Goal: Information Seeking & Learning: Compare options

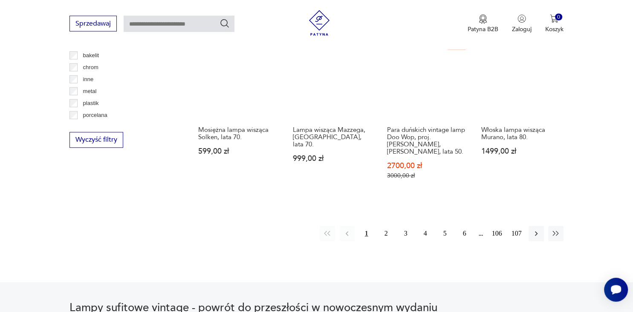
scroll to position [92, 0]
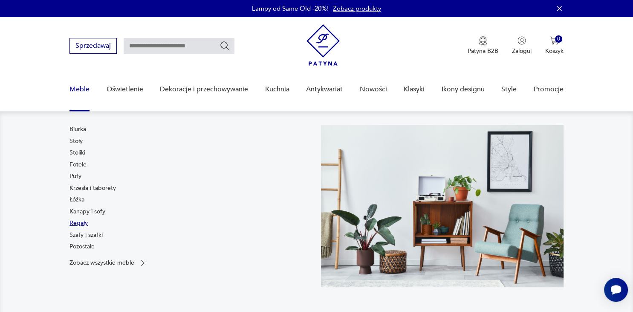
click at [78, 224] on link "Regały" at bounding box center [79, 223] width 18 height 9
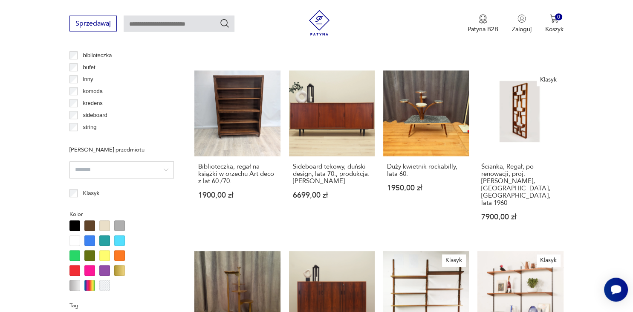
scroll to position [654, 0]
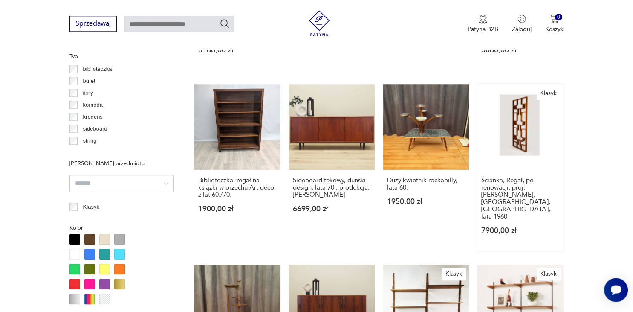
click at [518, 131] on link "Klasyk Ścianka, Regał, po renowacji, proj. [PERSON_NAME], [GEOGRAPHIC_DATA], [G…" at bounding box center [521, 167] width 86 height 167
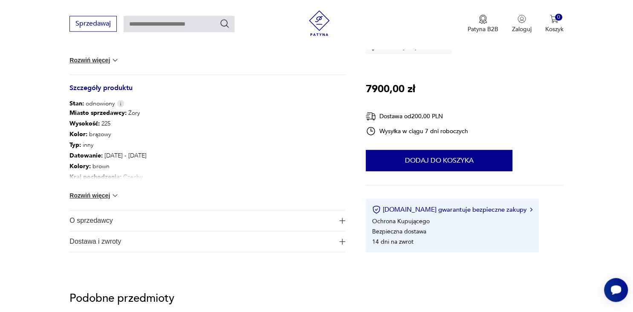
scroll to position [410, 0]
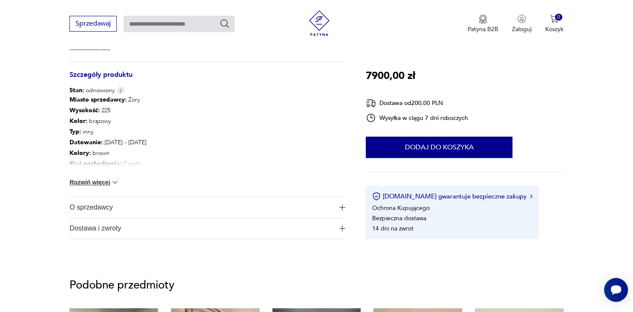
click at [106, 182] on button "Rozwiń więcej" at bounding box center [94, 182] width 49 height 9
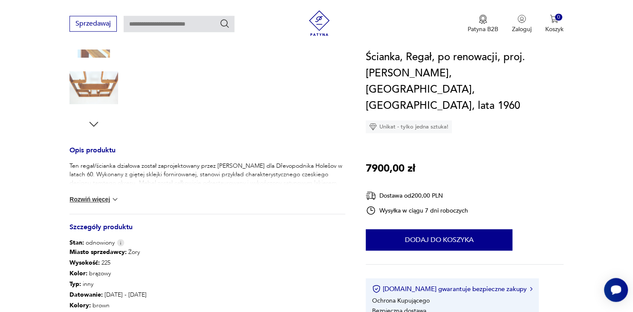
scroll to position [230, 0]
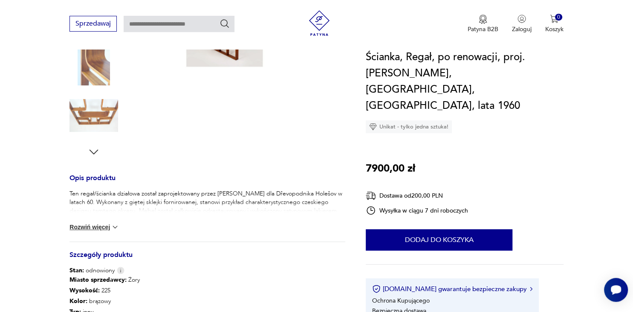
click at [96, 121] on img at bounding box center [94, 115] width 49 height 49
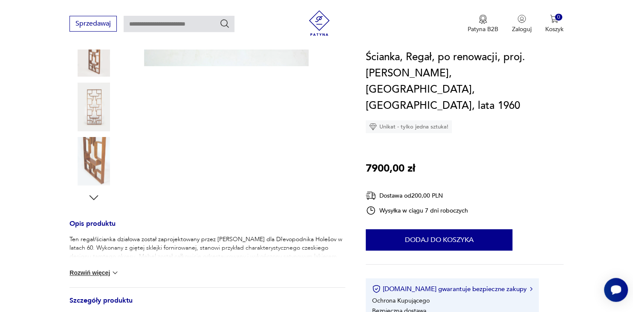
scroll to position [184, 0]
click at [93, 104] on img at bounding box center [94, 106] width 49 height 49
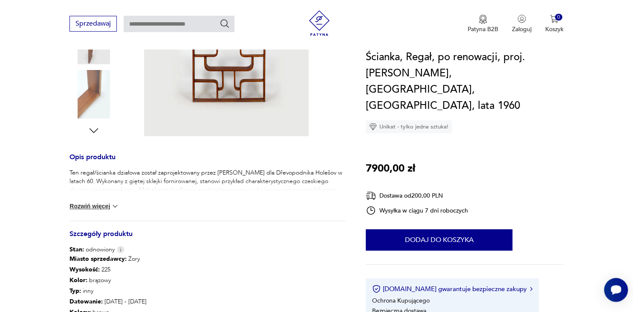
scroll to position [252, 0]
click at [219, 81] on img at bounding box center [226, 11] width 165 height 247
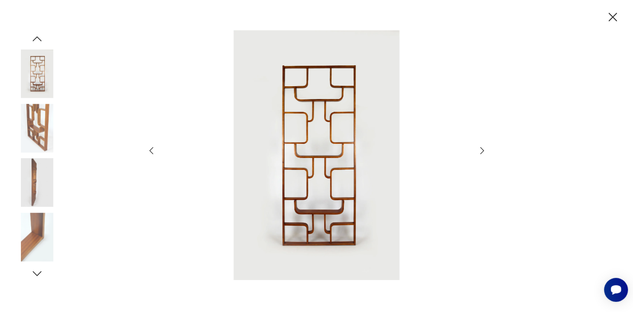
click at [482, 153] on icon "button" at bounding box center [482, 150] width 4 height 7
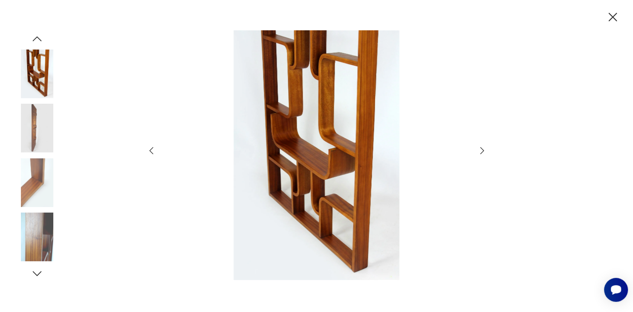
click at [482, 153] on icon "button" at bounding box center [482, 150] width 4 height 7
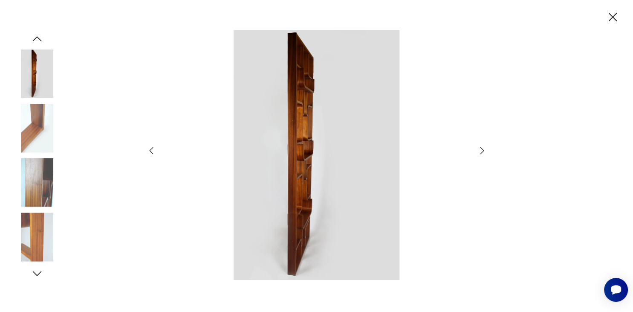
click at [482, 153] on icon "button" at bounding box center [482, 150] width 4 height 7
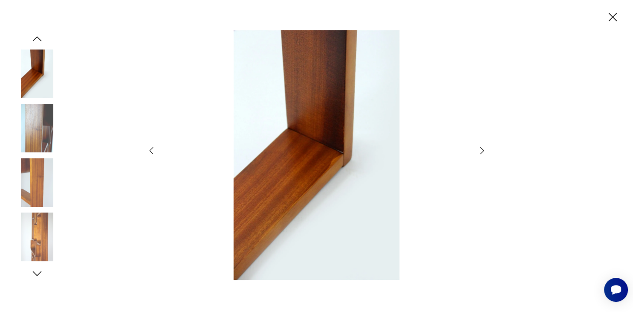
click at [482, 153] on icon "button" at bounding box center [482, 150] width 4 height 7
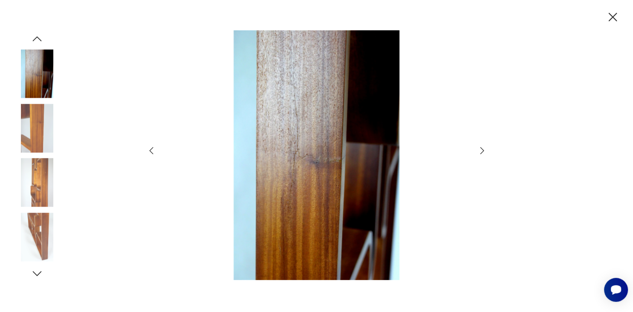
click at [482, 153] on icon "button" at bounding box center [482, 150] width 4 height 7
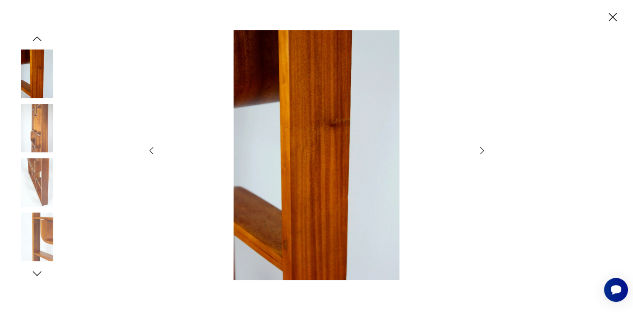
click at [482, 153] on icon "button" at bounding box center [482, 150] width 4 height 7
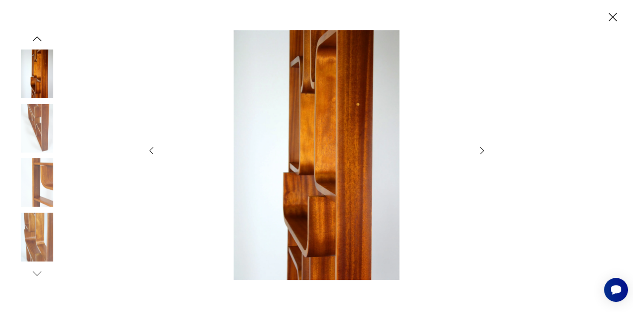
click at [482, 153] on icon "button" at bounding box center [482, 150] width 4 height 7
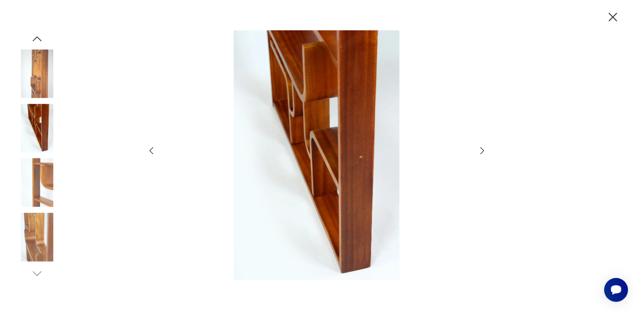
click at [482, 153] on icon "button" at bounding box center [482, 150] width 4 height 7
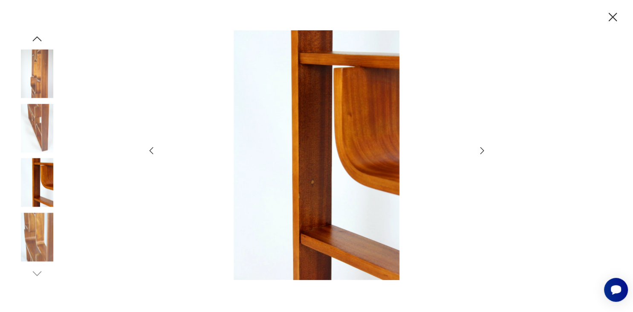
click at [482, 153] on icon "button" at bounding box center [482, 150] width 4 height 7
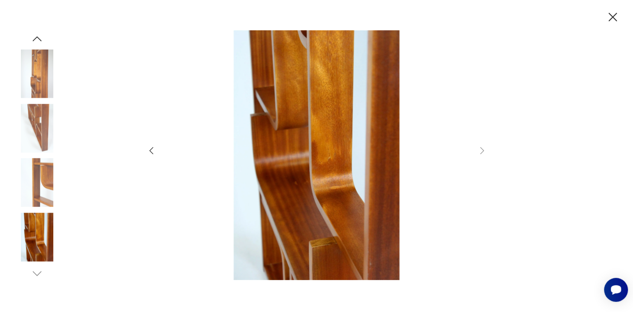
click at [611, 17] on icon "button" at bounding box center [612, 17] width 15 height 15
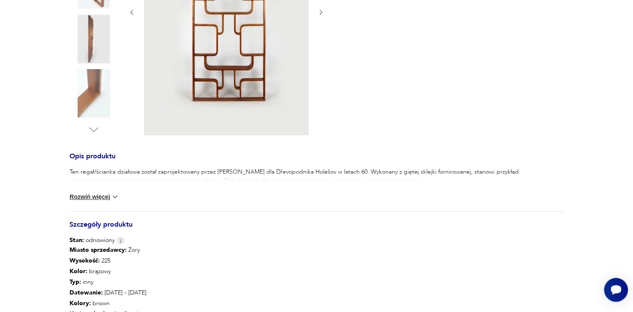
click at [611, 17] on section "Klasyk Opis produktu Ten regał/ścianka działowa został zaprojektowany przez [PE…" at bounding box center [316, 185] width 633 height 595
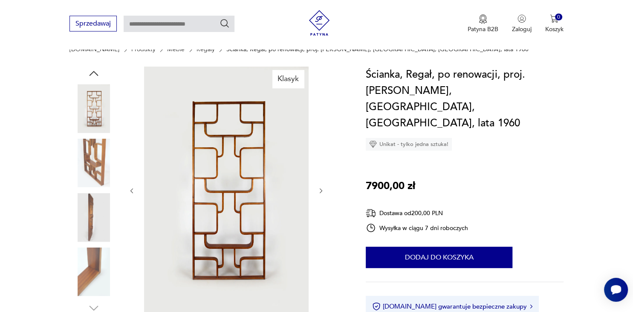
scroll to position [80, 0]
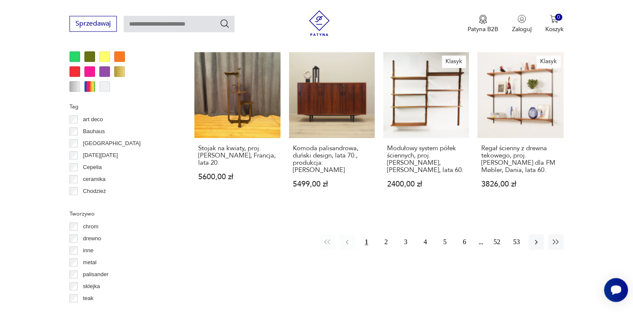
scroll to position [873, 0]
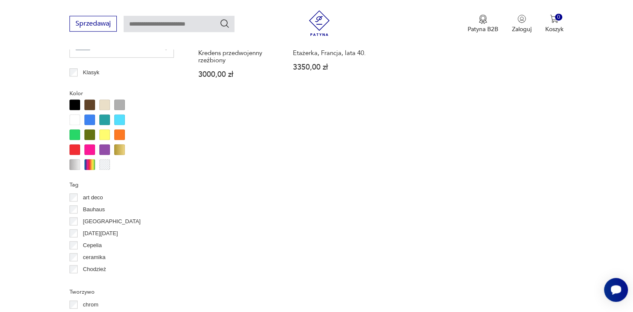
scroll to position [786, 0]
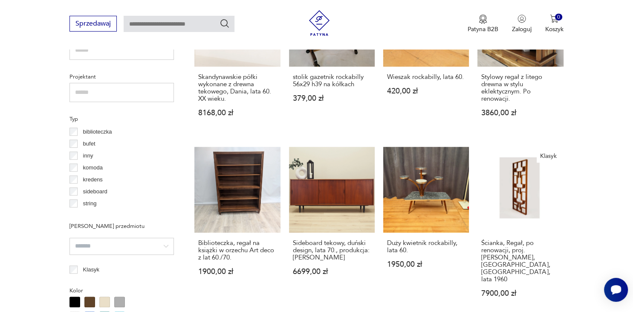
scroll to position [589, 0]
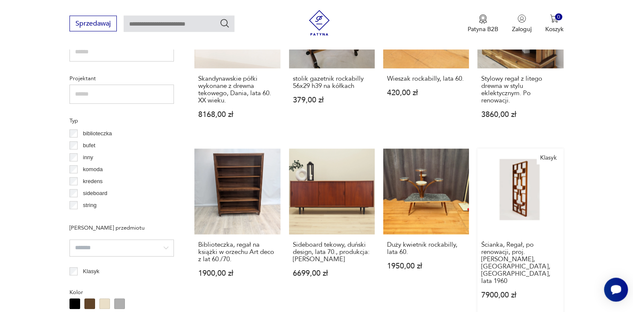
click at [520, 196] on link "Klasyk Ścianka, Regał, po renowacji, proj. [PERSON_NAME], [GEOGRAPHIC_DATA], [G…" at bounding box center [521, 232] width 86 height 167
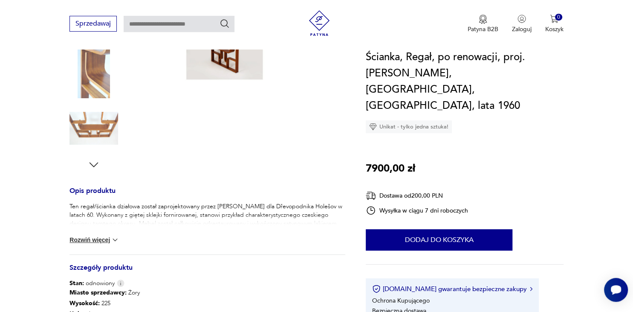
scroll to position [247, 0]
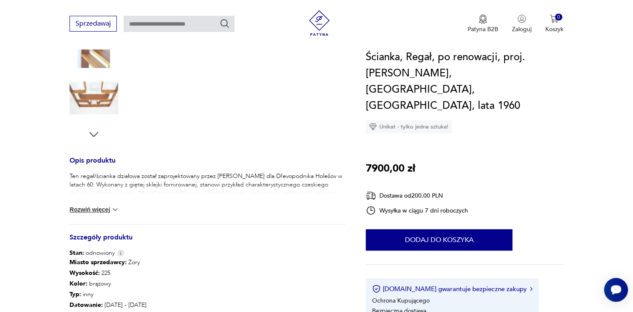
click at [102, 210] on button "Rozwiń więcej" at bounding box center [94, 209] width 49 height 9
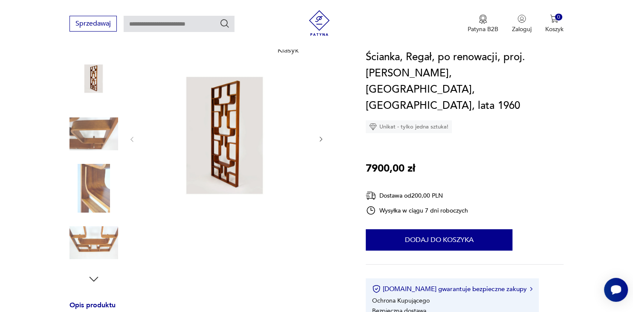
scroll to position [67, 0]
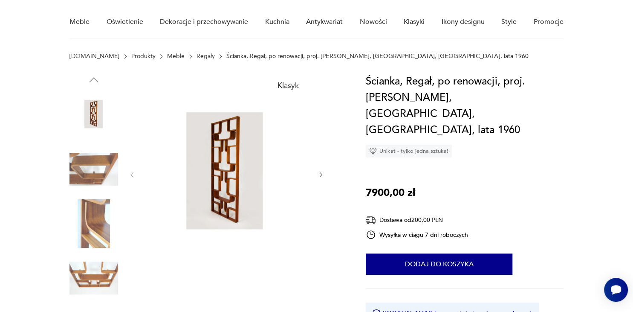
click at [231, 188] on img at bounding box center [226, 173] width 165 height 201
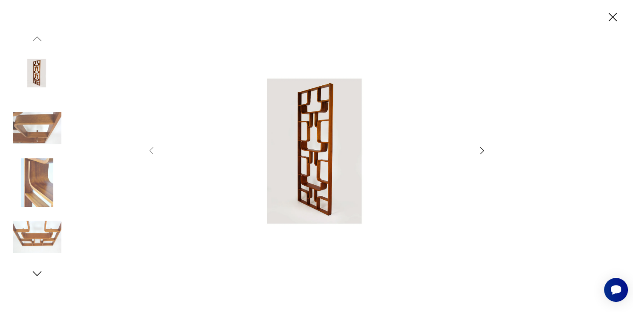
click at [482, 152] on icon "button" at bounding box center [482, 150] width 10 height 10
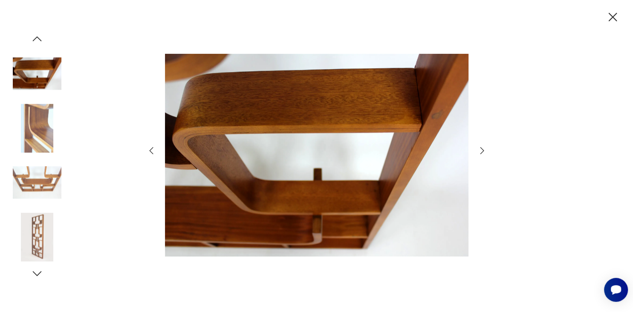
click at [482, 152] on icon "button" at bounding box center [482, 150] width 10 height 10
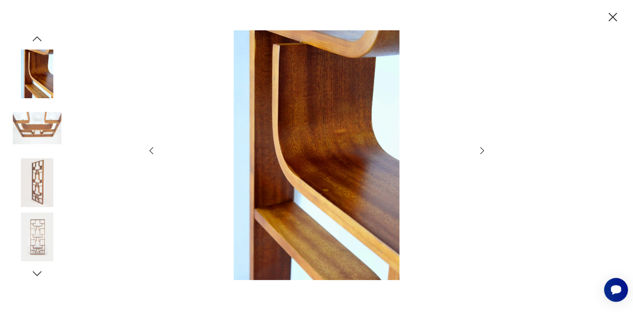
click at [482, 152] on icon "button" at bounding box center [482, 150] width 10 height 10
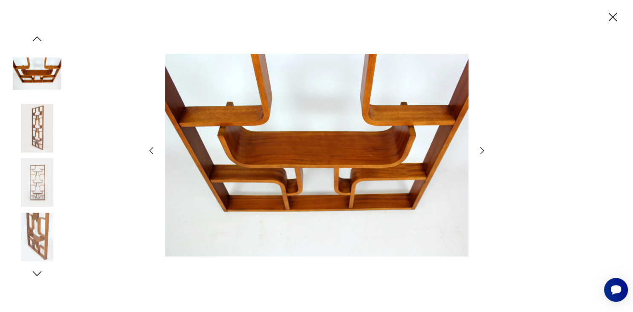
click at [482, 152] on icon "button" at bounding box center [482, 150] width 10 height 10
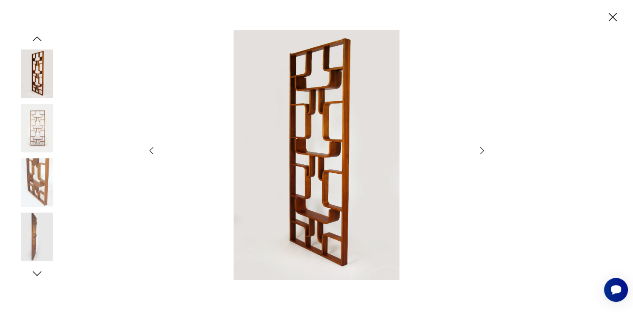
click at [482, 152] on icon "button" at bounding box center [482, 150] width 10 height 10
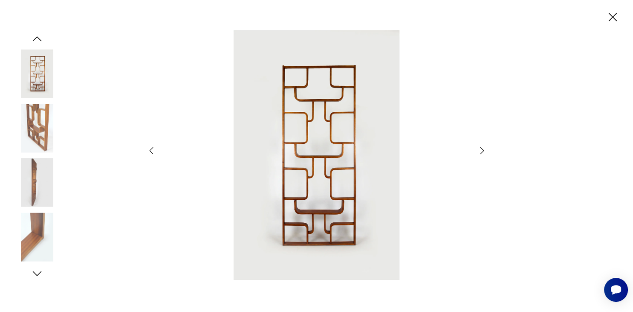
click at [482, 152] on icon "button" at bounding box center [482, 150] width 10 height 10
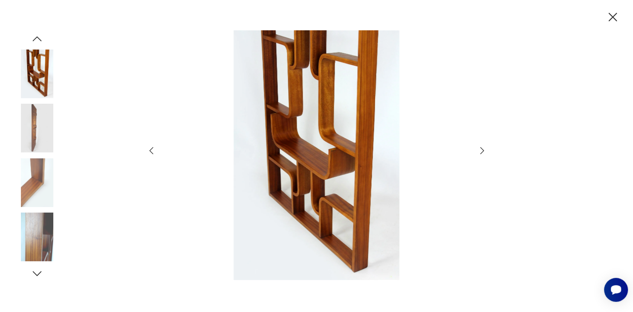
click at [482, 152] on icon "button" at bounding box center [482, 150] width 10 height 10
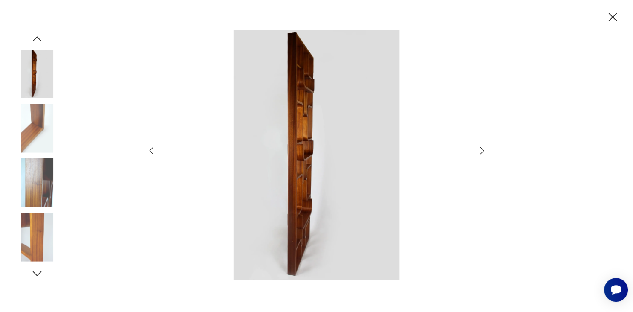
click at [482, 152] on icon "button" at bounding box center [482, 150] width 10 height 10
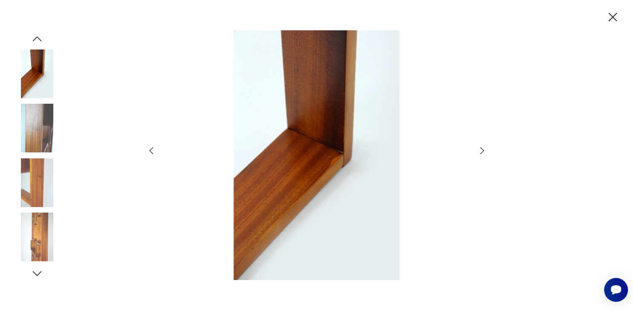
click at [482, 152] on icon "button" at bounding box center [482, 150] width 10 height 10
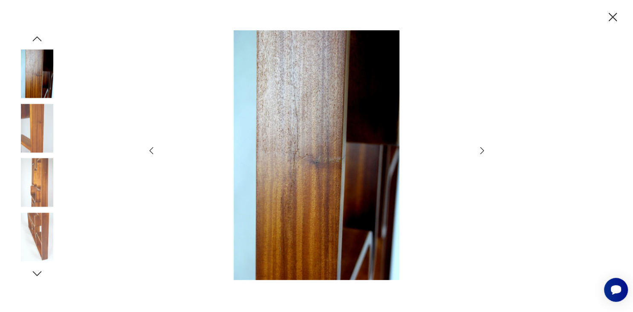
click at [482, 152] on icon "button" at bounding box center [482, 150] width 10 height 10
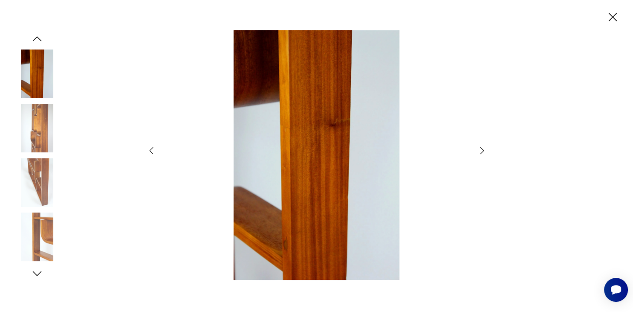
click at [482, 152] on icon "button" at bounding box center [482, 150] width 10 height 10
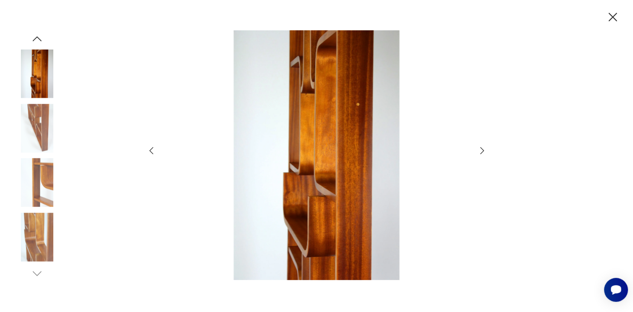
click at [482, 152] on icon "button" at bounding box center [482, 150] width 10 height 10
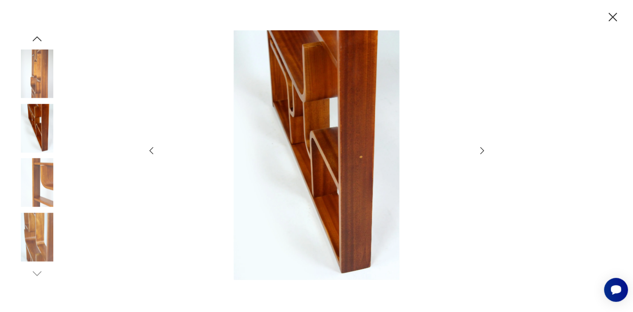
click at [612, 18] on icon "button" at bounding box center [612, 17] width 15 height 15
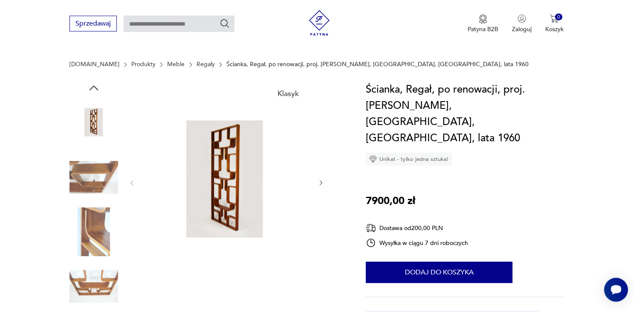
scroll to position [97, 0]
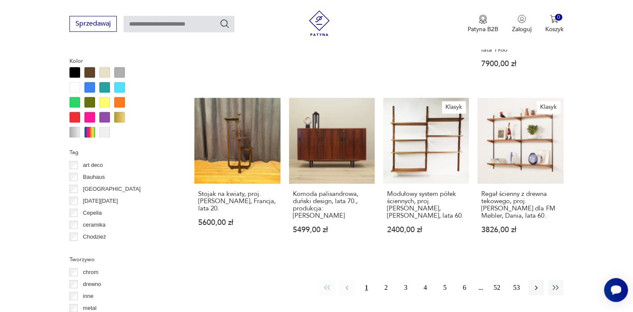
scroll to position [832, 0]
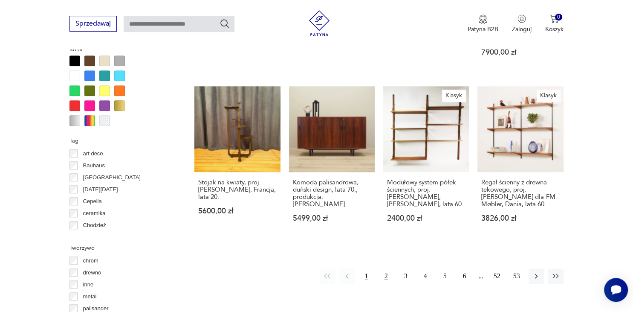
click at [386, 268] on button "2" at bounding box center [386, 275] width 15 height 15
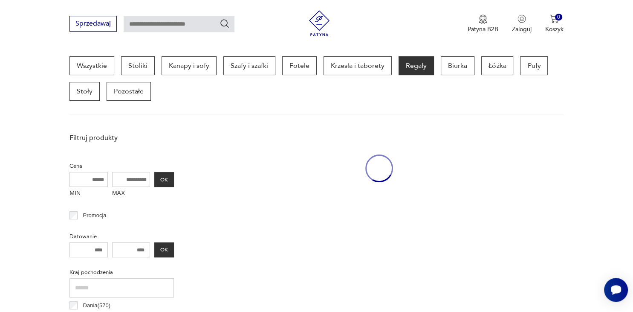
scroll to position [226, 0]
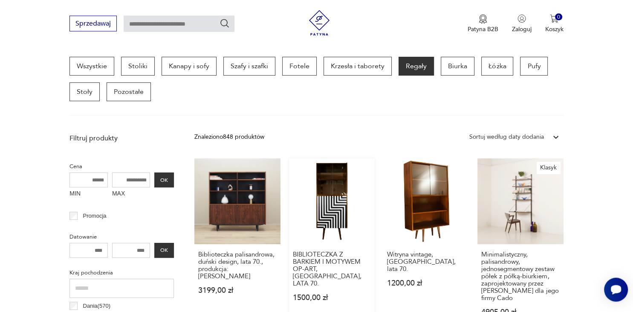
click at [332, 201] on link "BIBLIOTECZKA Z BARKIEM I MOTYWEM OP-ART, POLSKA, LATA 70. 1500,00 zł" at bounding box center [332, 245] width 86 height 174
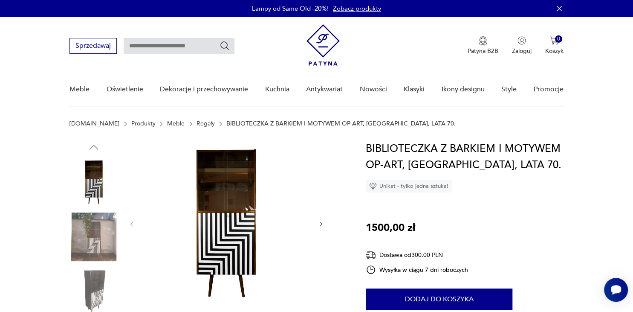
click at [228, 212] on img at bounding box center [226, 223] width 165 height 165
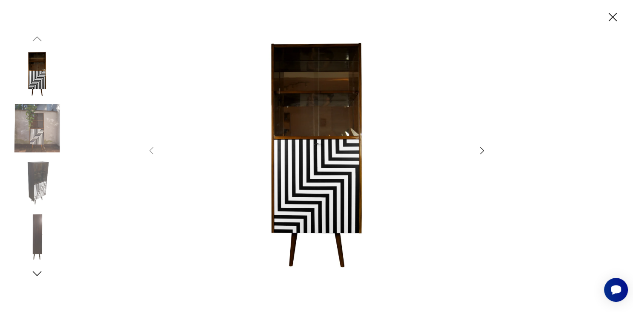
click at [484, 149] on icon "button" at bounding box center [482, 150] width 10 height 10
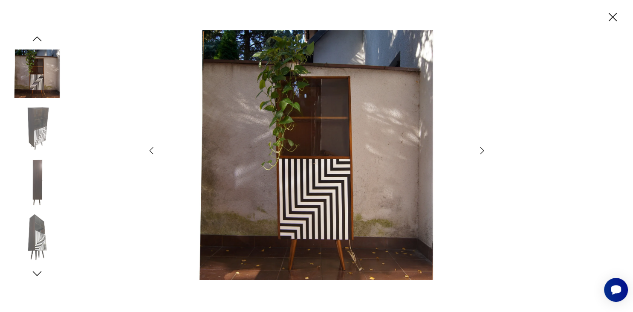
click at [484, 149] on icon "button" at bounding box center [482, 150] width 10 height 10
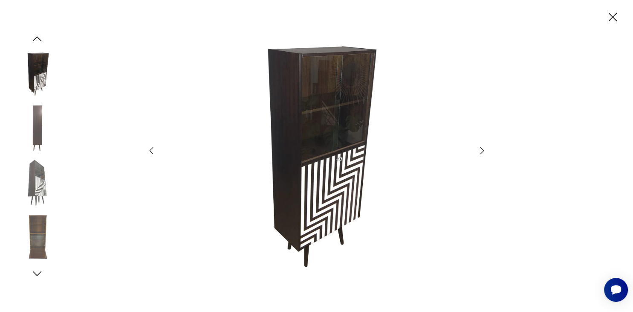
click at [484, 149] on icon "button" at bounding box center [482, 150] width 10 height 10
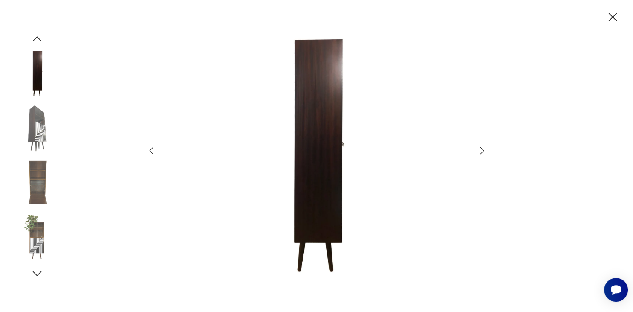
click at [484, 149] on icon "button" at bounding box center [482, 150] width 10 height 10
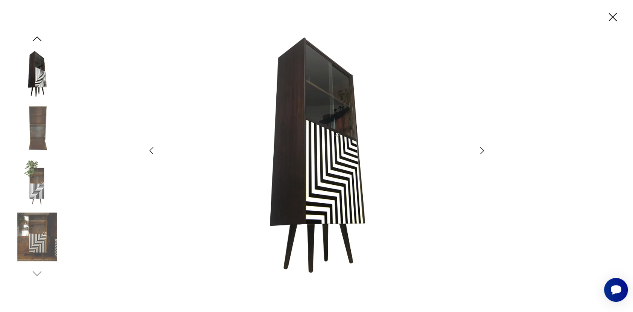
click at [484, 149] on icon "button" at bounding box center [482, 150] width 10 height 10
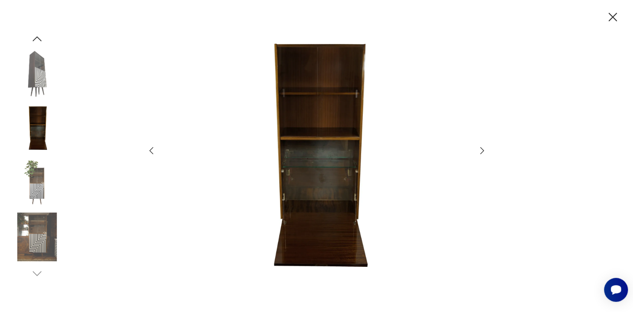
click at [614, 15] on icon "button" at bounding box center [612, 17] width 15 height 15
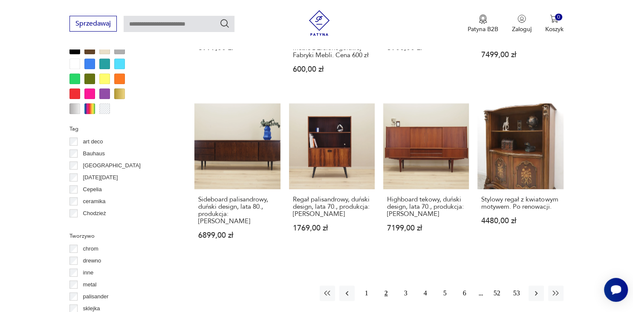
scroll to position [854, 0]
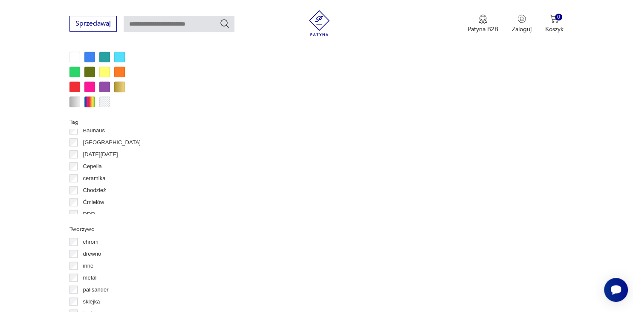
scroll to position [847, 0]
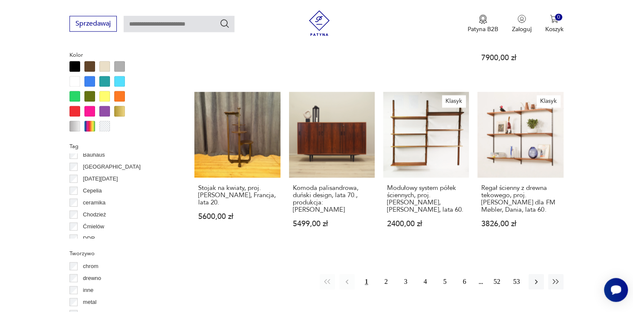
scroll to position [830, 0]
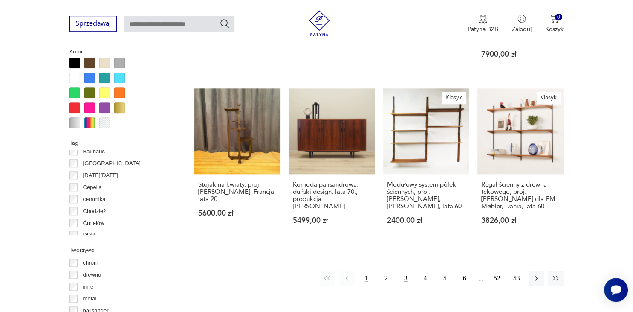
click at [405, 270] on button "3" at bounding box center [405, 277] width 15 height 15
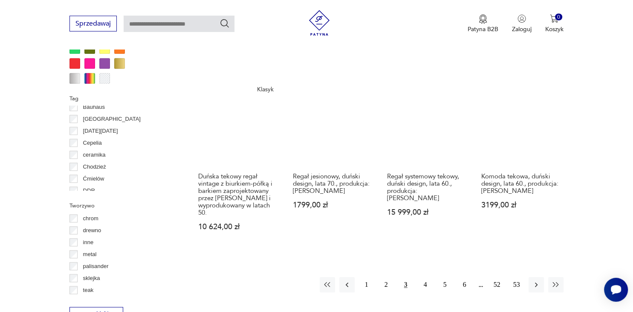
scroll to position [877, 0]
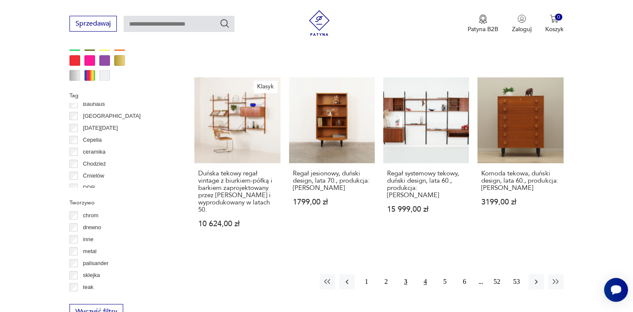
click at [426, 274] on button "4" at bounding box center [425, 281] width 15 height 15
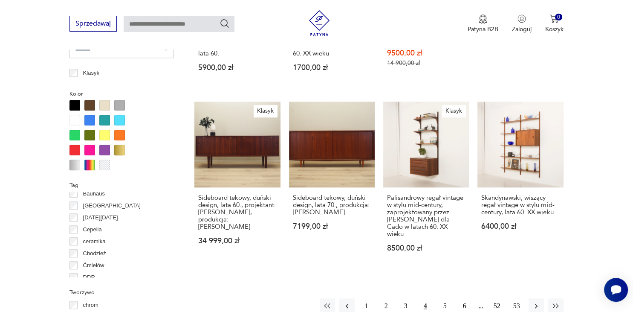
scroll to position [808, 0]
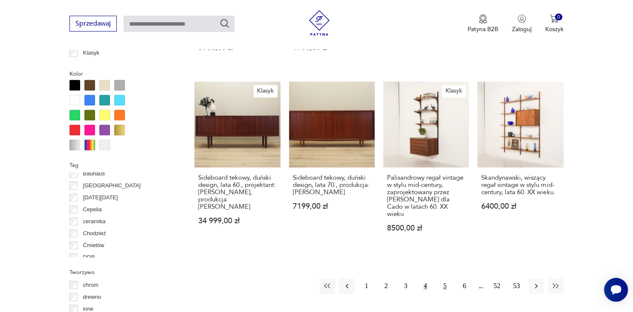
click at [444, 278] on button "5" at bounding box center [444, 285] width 15 height 15
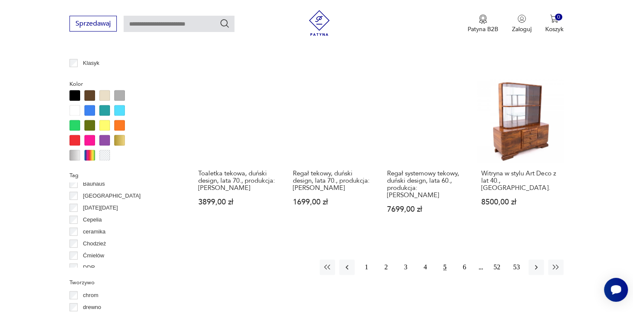
scroll to position [796, 0]
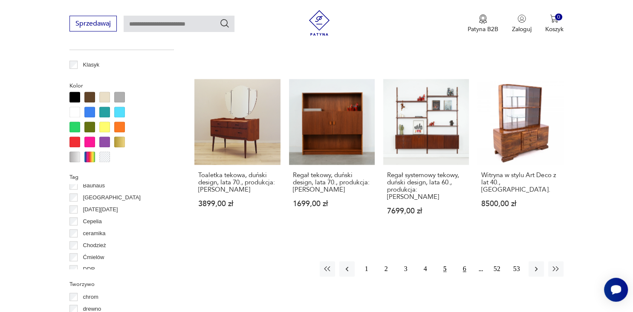
click at [465, 261] on button "6" at bounding box center [464, 268] width 15 height 15
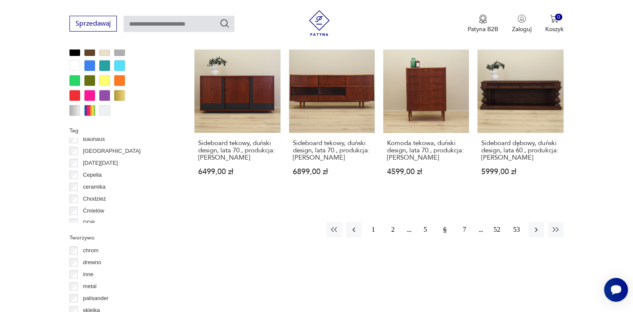
scroll to position [850, 0]
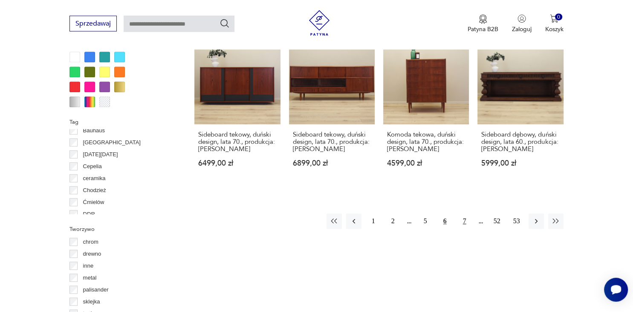
click at [465, 214] on button "7" at bounding box center [464, 221] width 15 height 15
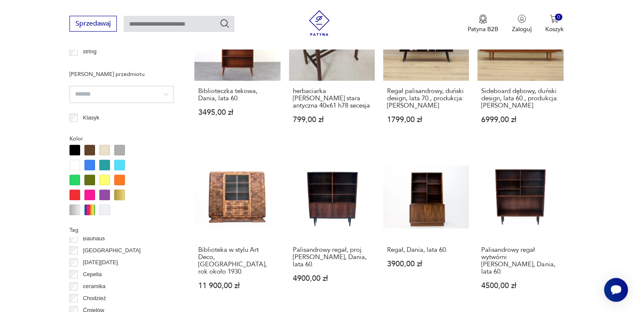
scroll to position [746, 0]
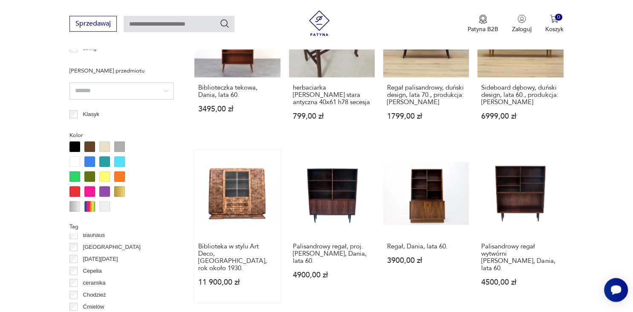
click at [239, 191] on link "Biblioteka w stylu Art Deco, [GEOGRAPHIC_DATA], rok około 1930. 11 900,00 zł" at bounding box center [237, 226] width 86 height 152
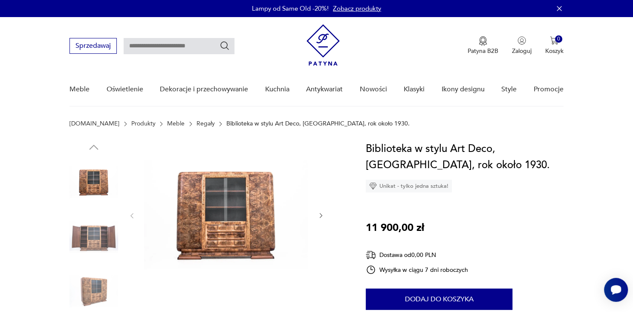
click at [322, 215] on icon "button" at bounding box center [321, 215] width 3 height 5
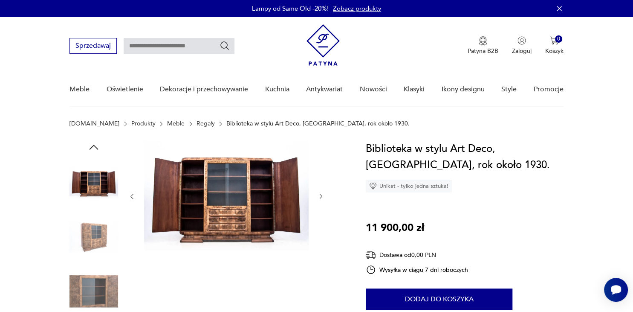
click at [322, 215] on div at bounding box center [226, 196] width 196 height 111
click at [321, 195] on icon "button" at bounding box center [321, 196] width 3 height 5
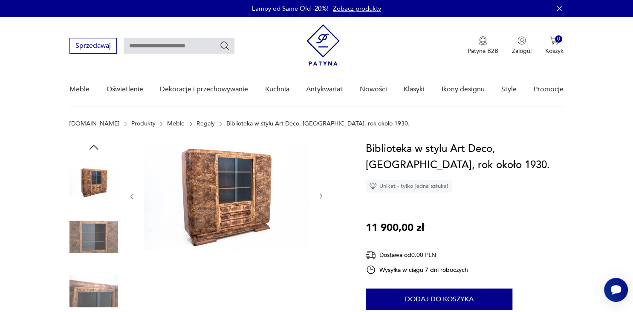
click at [321, 195] on icon "button" at bounding box center [321, 196] width 3 height 5
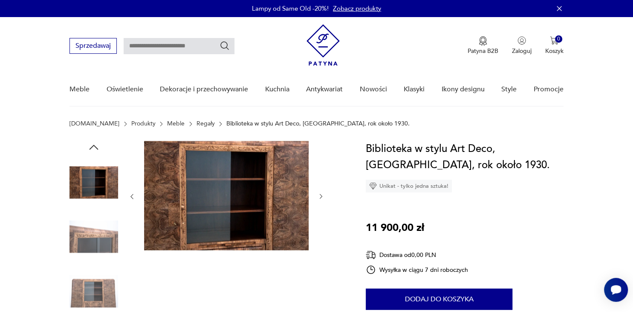
click at [321, 195] on icon "button" at bounding box center [321, 196] width 3 height 5
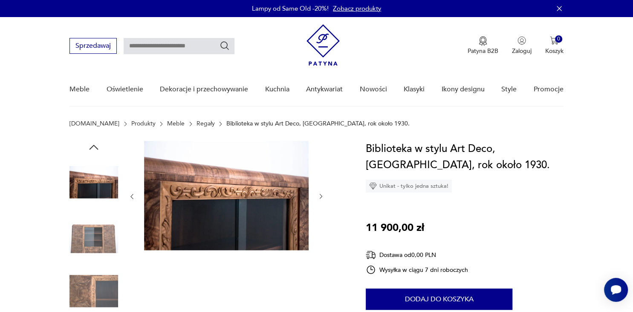
click at [322, 196] on icon "button" at bounding box center [321, 196] width 3 height 5
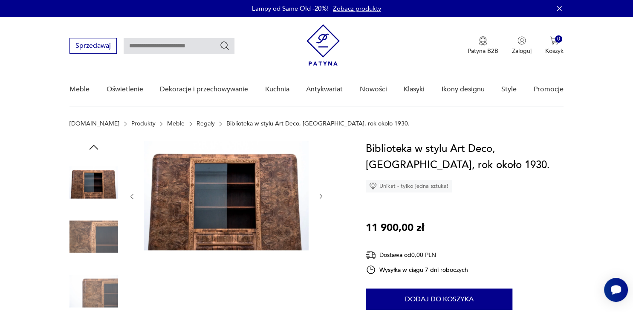
click at [321, 197] on icon "button" at bounding box center [321, 196] width 7 height 7
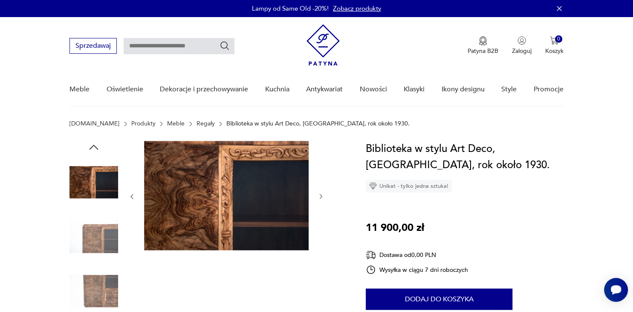
click at [321, 197] on icon "button" at bounding box center [321, 196] width 7 height 7
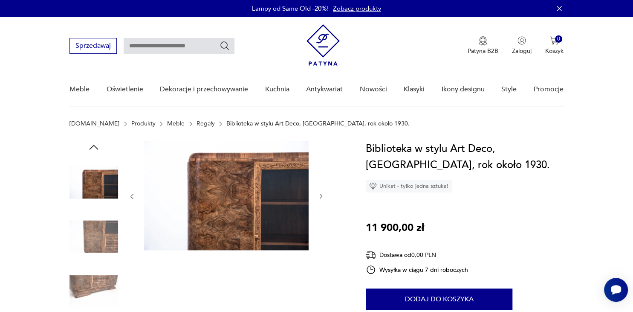
click at [321, 197] on icon "button" at bounding box center [321, 196] width 7 height 7
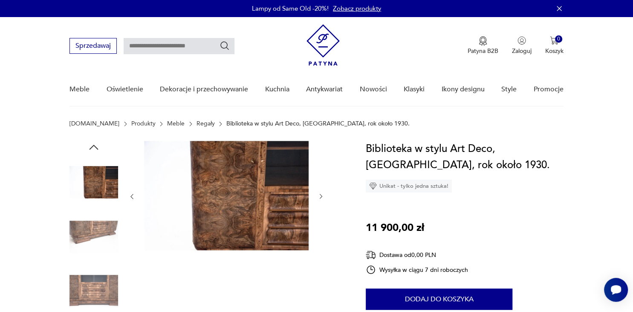
click at [321, 197] on icon "button" at bounding box center [321, 196] width 7 height 7
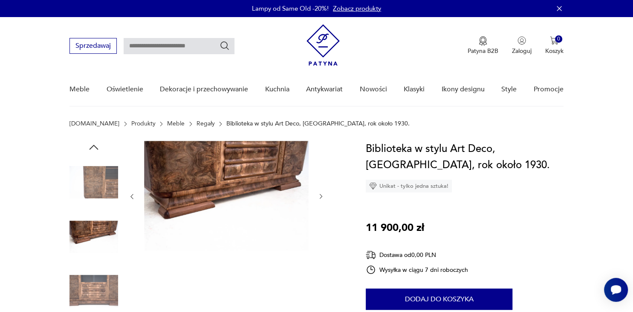
click at [321, 197] on icon "button" at bounding box center [321, 196] width 7 height 7
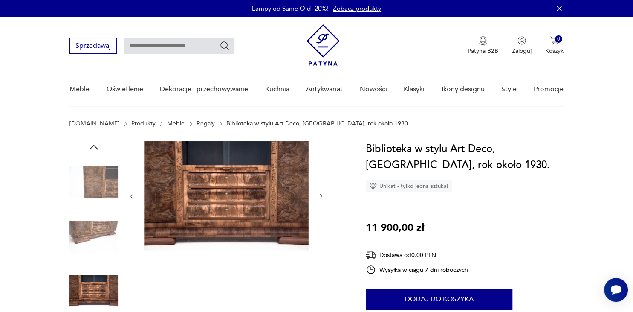
click at [241, 182] on img at bounding box center [226, 196] width 165 height 110
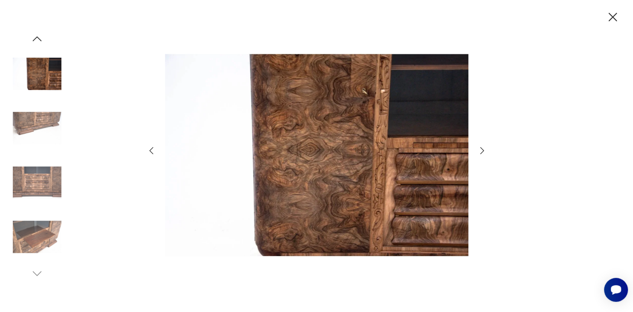
click at [482, 151] on icon "button" at bounding box center [482, 150] width 10 height 10
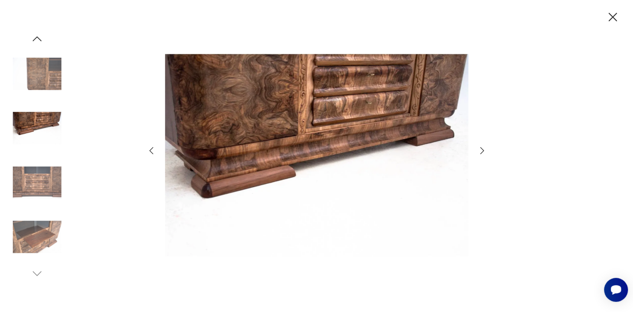
click at [482, 151] on icon "button" at bounding box center [482, 150] width 10 height 10
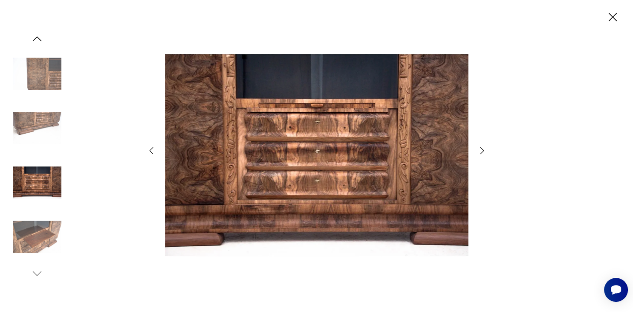
click at [482, 151] on icon "button" at bounding box center [482, 150] width 10 height 10
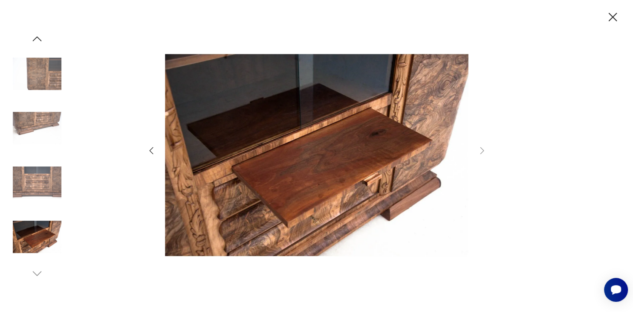
click at [151, 151] on icon "button" at bounding box center [151, 150] width 10 height 10
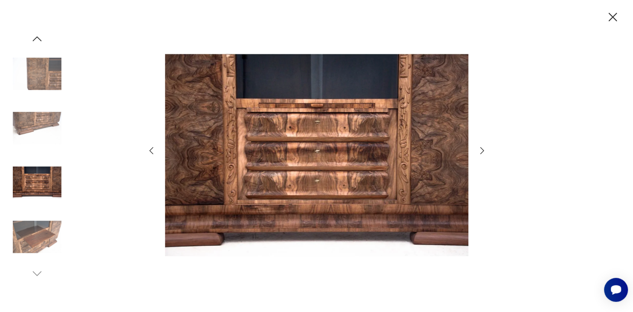
click at [151, 151] on icon "button" at bounding box center [151, 150] width 10 height 10
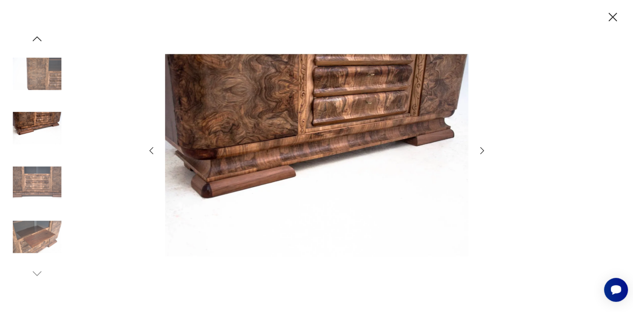
click at [151, 151] on icon "button" at bounding box center [151, 150] width 10 height 10
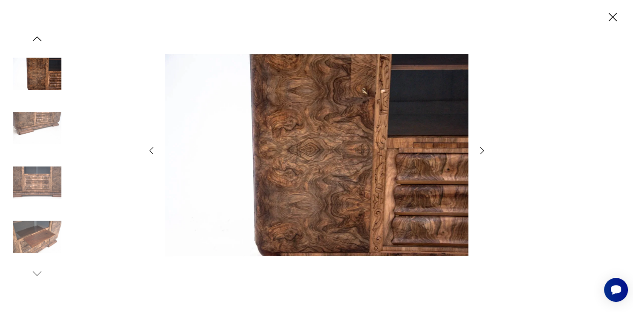
click at [151, 151] on icon "button" at bounding box center [151, 150] width 10 height 10
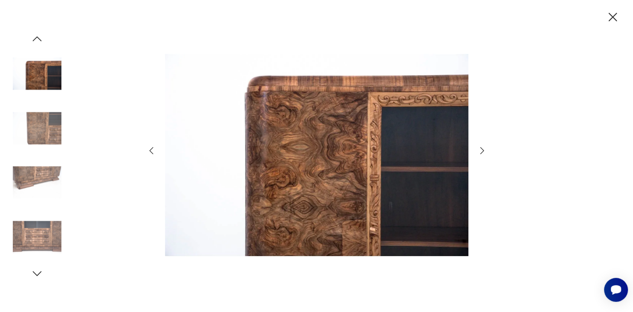
click at [151, 151] on icon "button" at bounding box center [151, 150] width 10 height 10
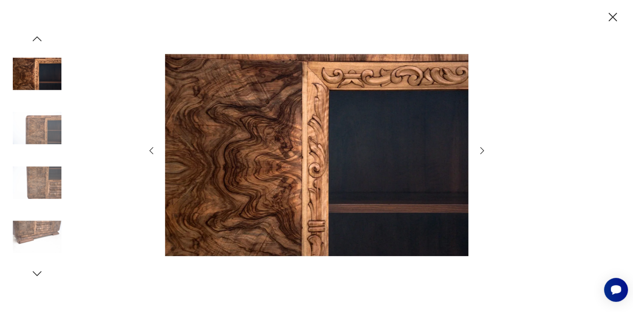
click at [151, 151] on icon "button" at bounding box center [151, 150] width 10 height 10
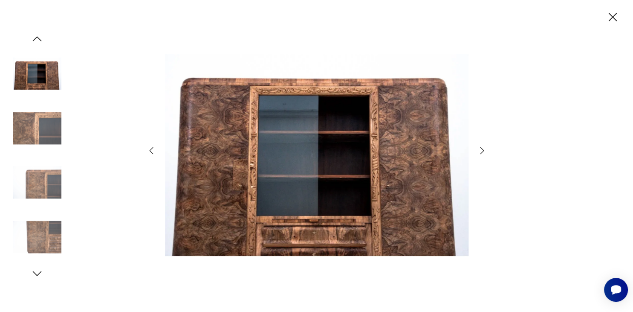
click at [151, 151] on icon "button" at bounding box center [151, 150] width 10 height 10
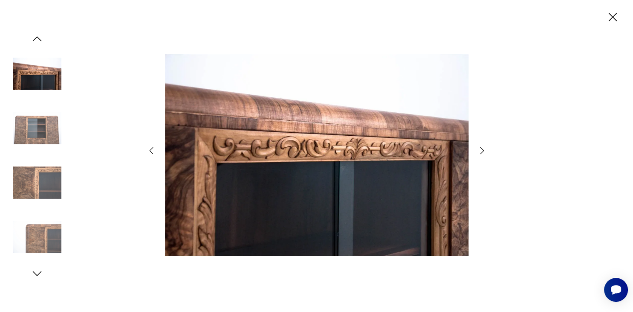
click at [151, 151] on icon "button" at bounding box center [151, 150] width 10 height 10
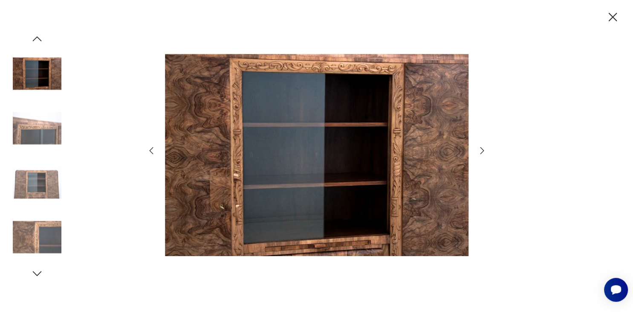
click at [151, 151] on icon "button" at bounding box center [151, 150] width 10 height 10
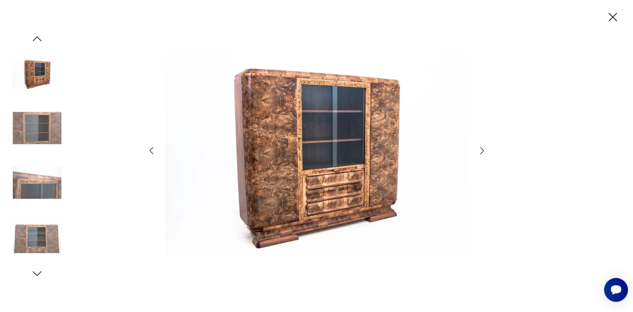
click at [151, 151] on icon "button" at bounding box center [151, 150] width 10 height 10
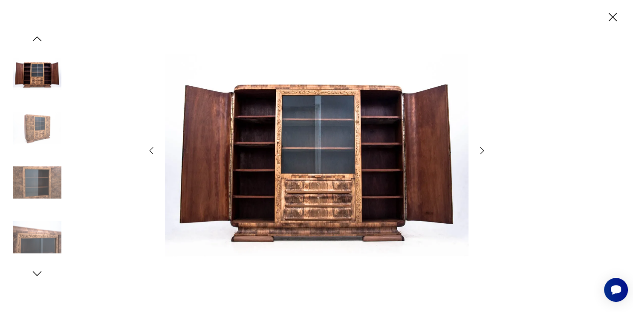
click at [151, 151] on icon "button" at bounding box center [151, 150] width 10 height 10
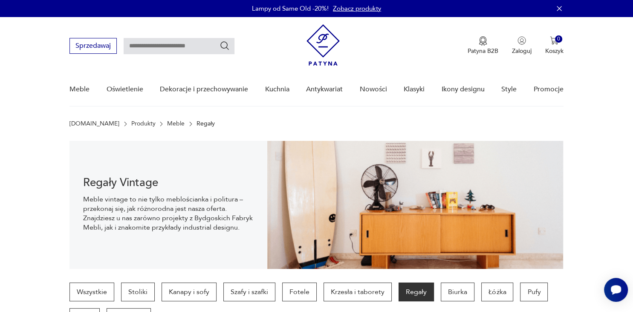
scroll to position [825, 0]
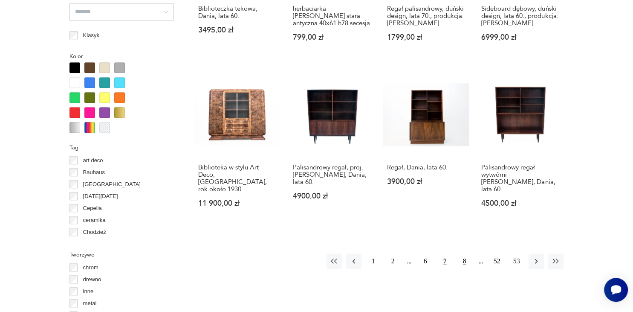
click at [464, 255] on button "8" at bounding box center [464, 260] width 15 height 15
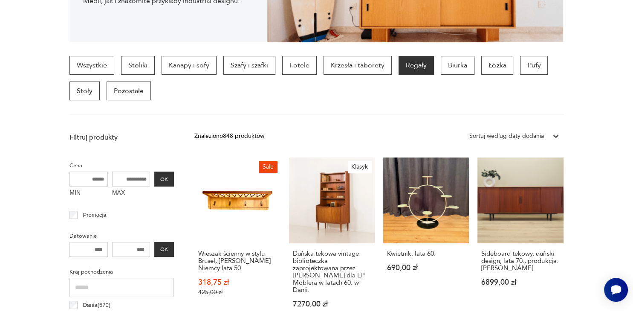
scroll to position [226, 0]
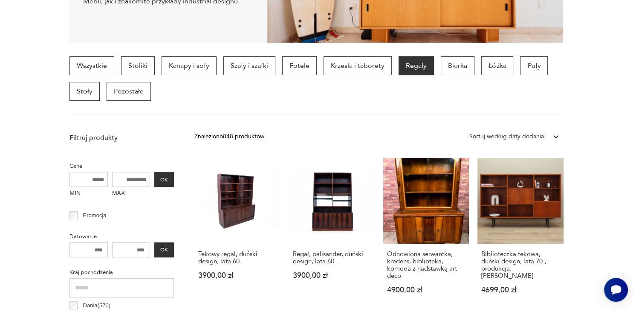
click at [611, 100] on section "Wszystkie Stoliki Kanapy i sofy Szafy i szafki Fotele Krzesła i taborety Regały…" at bounding box center [316, 85] width 633 height 59
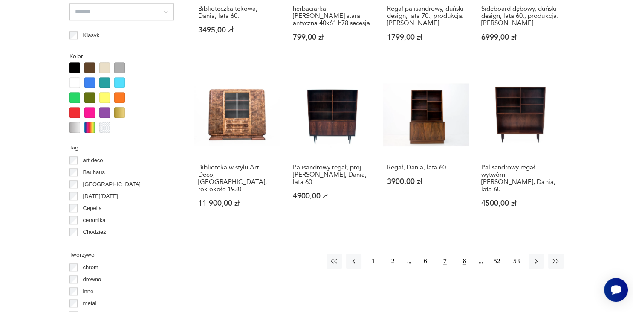
click at [465, 254] on button "8" at bounding box center [464, 260] width 15 height 15
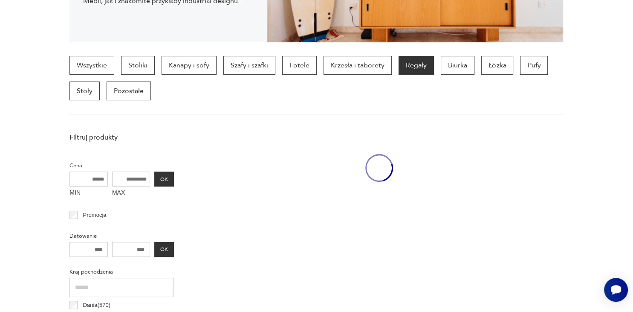
scroll to position [226, 0]
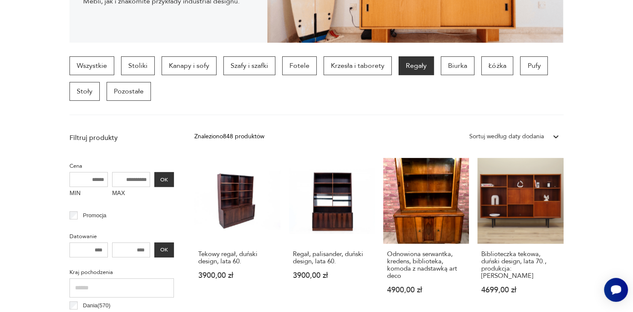
drag, startPoint x: 602, startPoint y: 232, endPoint x: 579, endPoint y: 57, distance: 176.4
click at [579, 57] on section "Wszystkie Stoliki Kanapy i sofy Szafy i szafki Fotele Krzesła i taborety Regały…" at bounding box center [316, 85] width 633 height 59
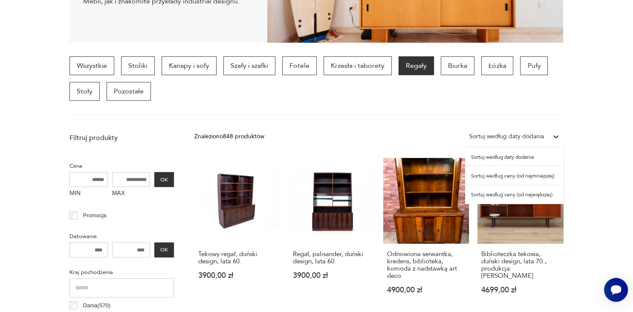
click at [557, 137] on icon at bounding box center [556, 136] width 9 height 9
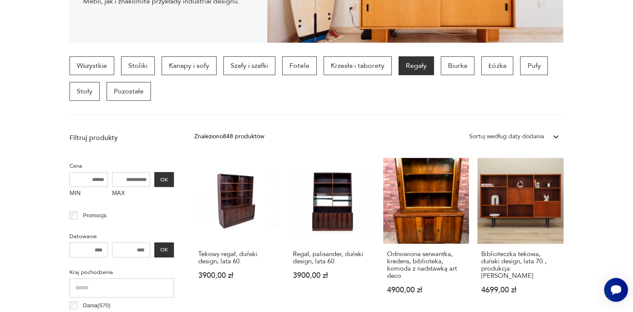
drag, startPoint x: 605, startPoint y: 185, endPoint x: 582, endPoint y: 60, distance: 127.5
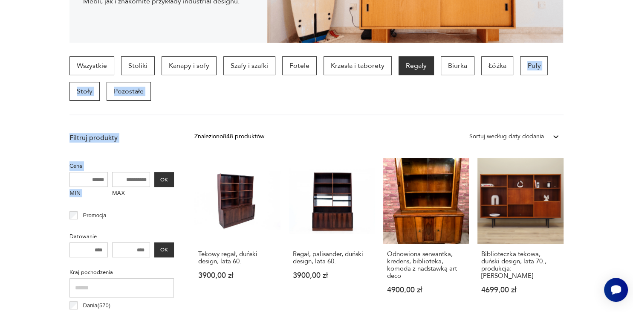
click at [582, 60] on section "Wszystkie Stoliki Kanapy i sofy Szafy i szafki Fotele Krzesła i taborety Regały…" at bounding box center [316, 85] width 633 height 59
click at [583, 87] on section "Wszystkie Stoliki Kanapy i sofy Szafy i szafki Fotele Krzesła i taborety Regały…" at bounding box center [316, 85] width 633 height 59
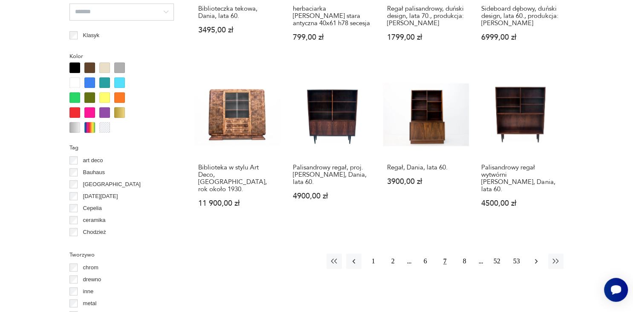
click at [537, 257] on icon "button" at bounding box center [536, 261] width 9 height 9
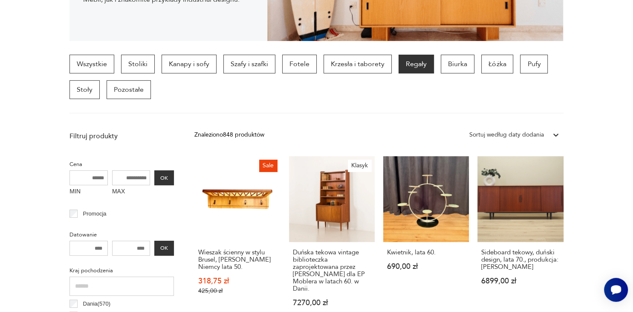
scroll to position [226, 0]
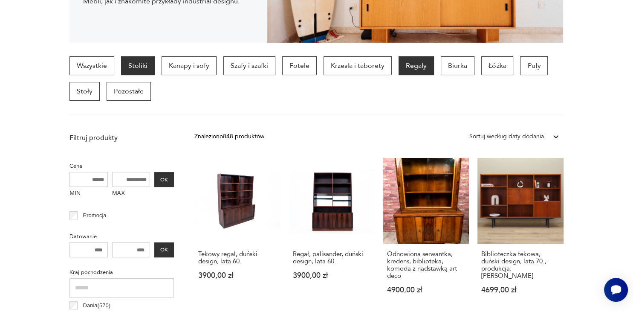
click at [139, 64] on p "Stoliki" at bounding box center [138, 65] width 34 height 19
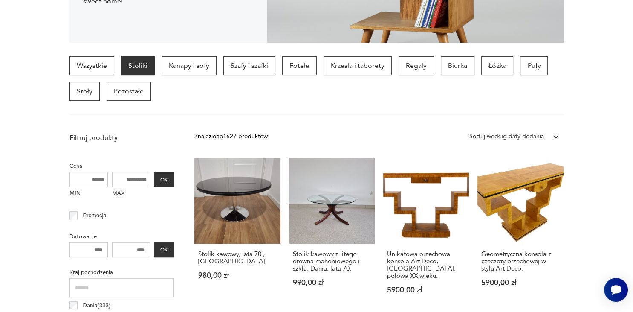
click at [606, 93] on section "Wszystkie Stoliki Kanapy i sofy Szafy i szafki Fotele Krzesła i taborety Regały…" at bounding box center [316, 85] width 633 height 59
click at [86, 92] on p "Stoły" at bounding box center [85, 91] width 30 height 19
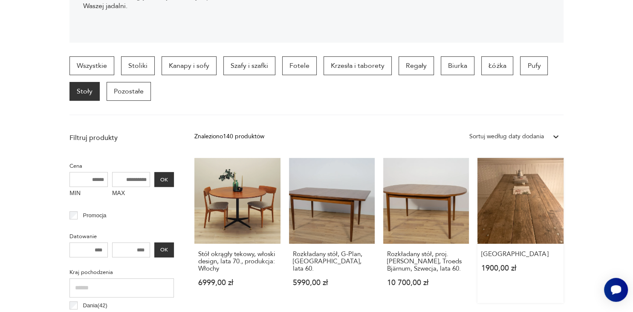
click at [526, 214] on link "Stary stół industrialny 1900,00 zł" at bounding box center [521, 230] width 86 height 145
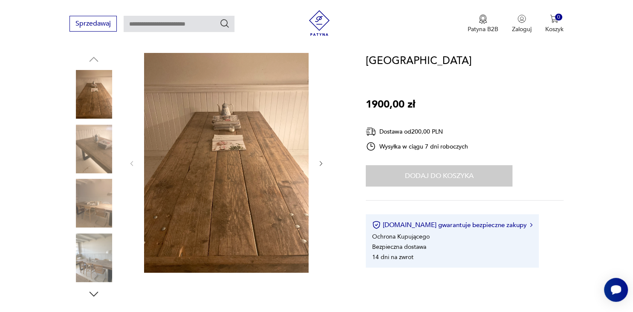
scroll to position [82, 0]
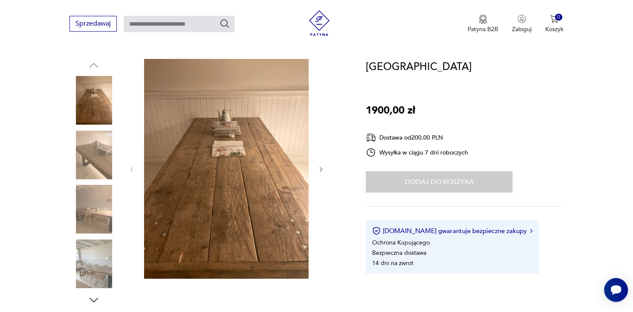
click at [95, 267] on img at bounding box center [94, 263] width 49 height 49
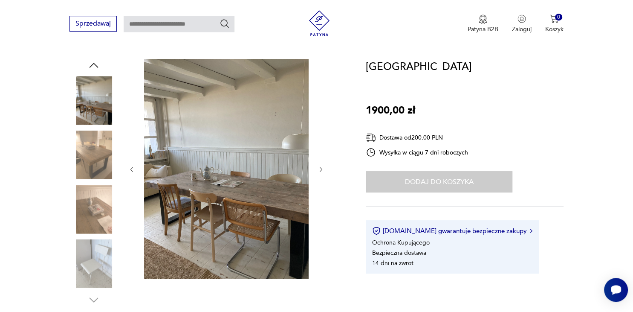
click at [323, 168] on icon "button" at bounding box center [321, 169] width 7 height 7
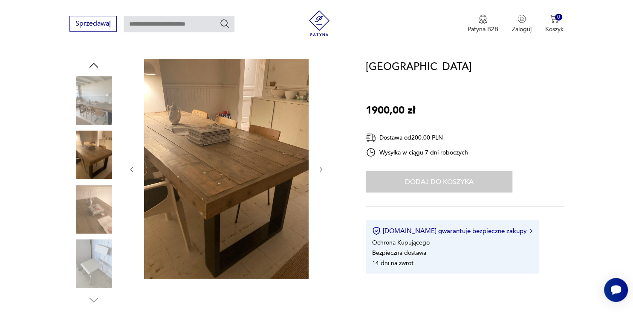
click at [323, 168] on icon "button" at bounding box center [321, 169] width 7 height 7
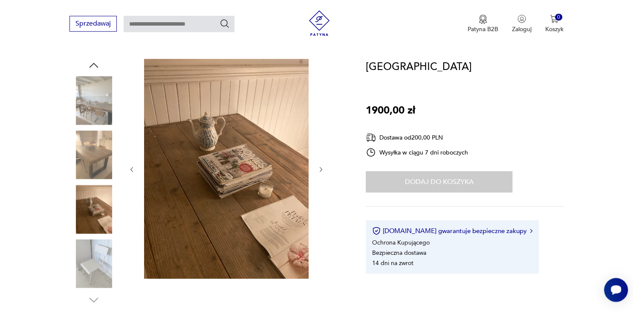
click at [323, 168] on icon "button" at bounding box center [321, 169] width 7 height 7
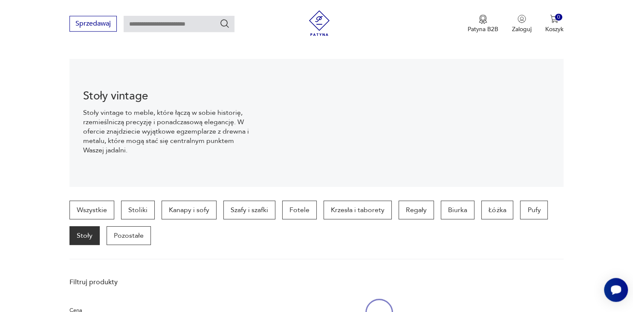
scroll to position [226, 0]
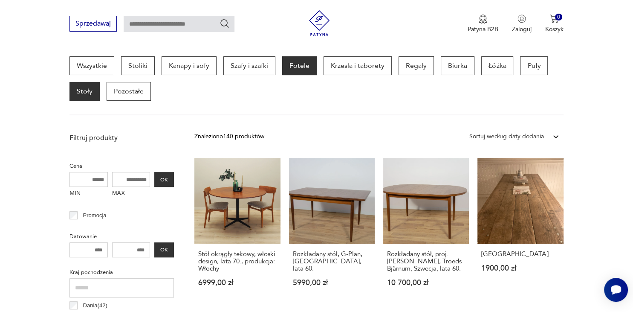
click at [301, 67] on p "Fotele" at bounding box center [299, 65] width 35 height 19
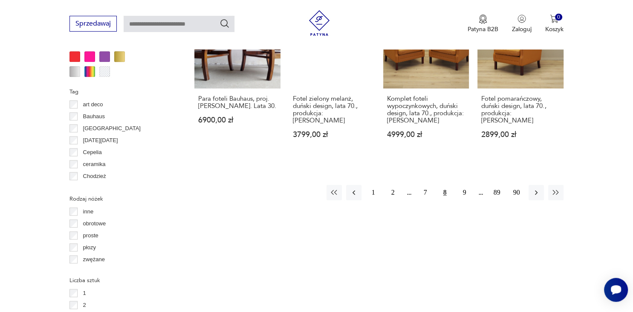
scroll to position [872, 0]
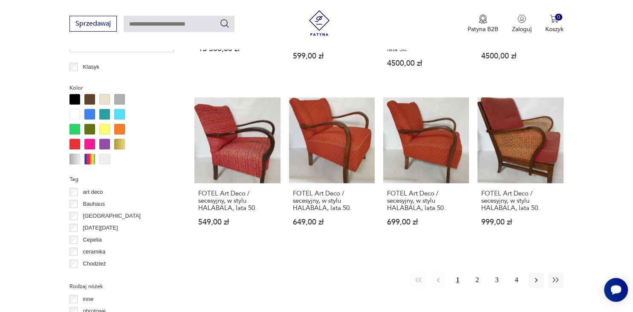
scroll to position [794, 0]
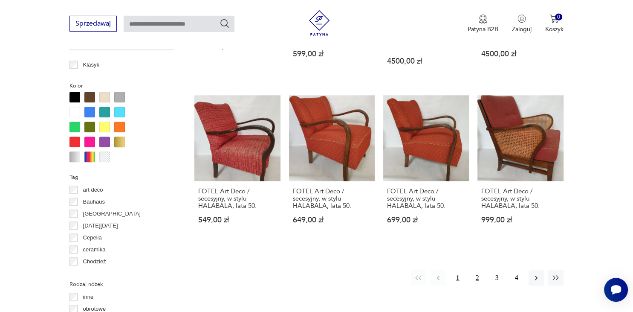
click at [476, 270] on button "2" at bounding box center [477, 277] width 15 height 15
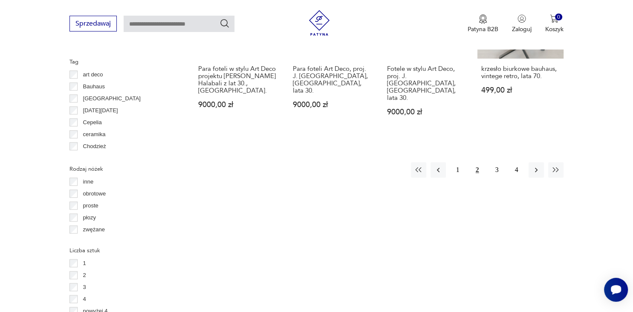
scroll to position [924, 0]
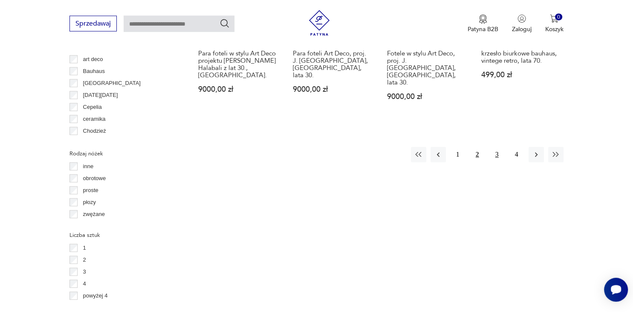
click at [498, 147] on button "3" at bounding box center [496, 154] width 15 height 15
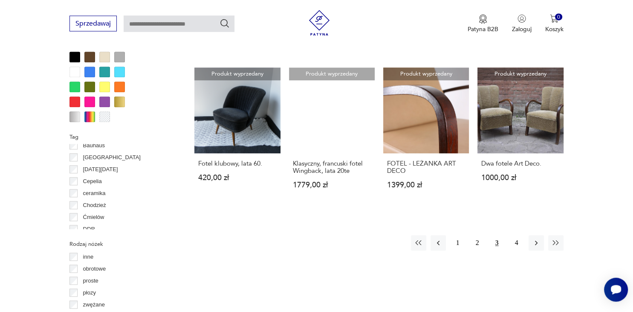
scroll to position [825, 0]
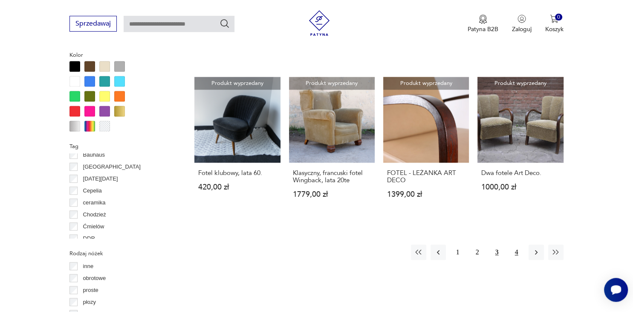
click at [517, 244] on button "4" at bounding box center [516, 251] width 15 height 15
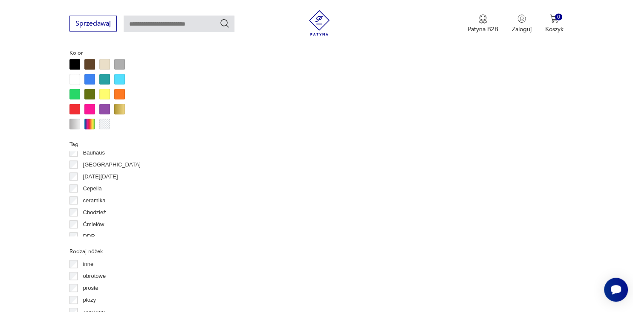
scroll to position [822, 0]
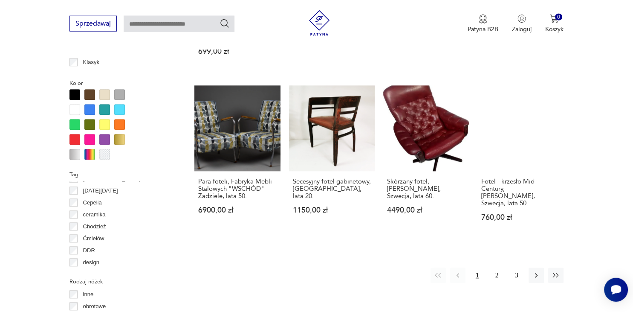
scroll to position [792, 0]
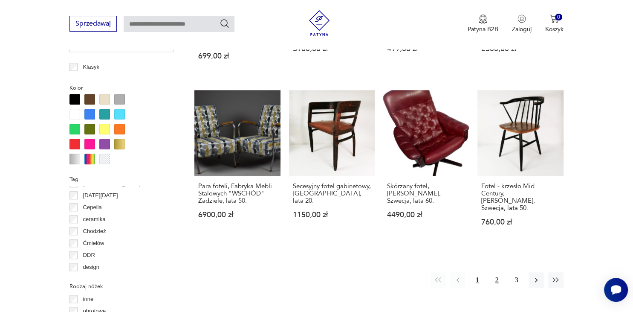
click at [497, 272] on button "2" at bounding box center [496, 279] width 15 height 15
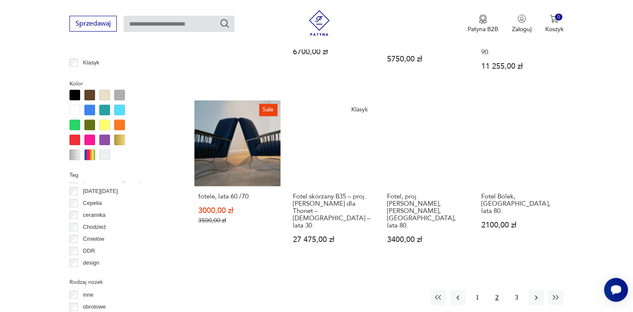
scroll to position [798, 0]
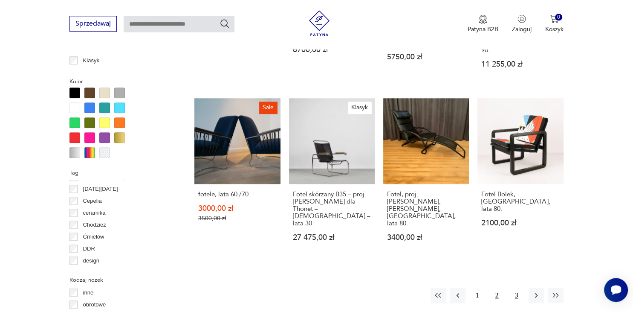
click at [518, 287] on button "3" at bounding box center [516, 294] width 15 height 15
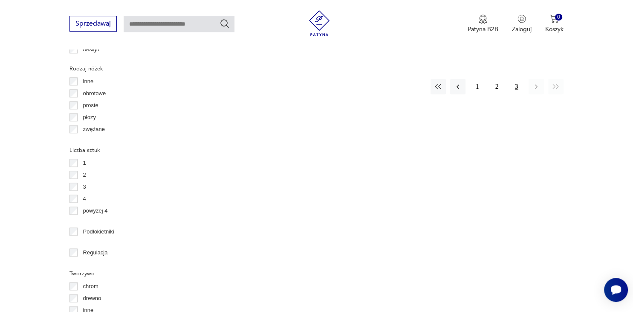
scroll to position [967, 0]
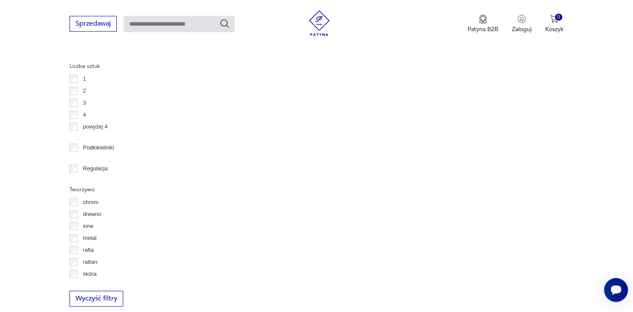
scroll to position [1095, 0]
click at [107, 294] on button "Wyczyść filtry" at bounding box center [97, 296] width 54 height 16
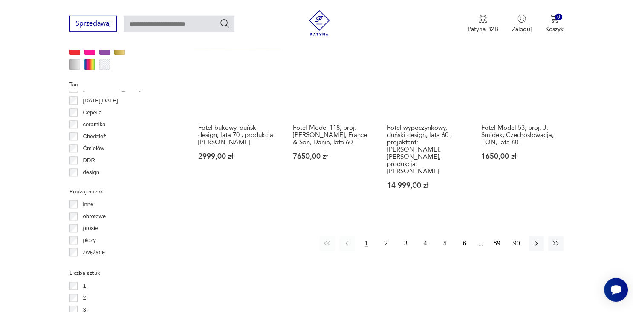
scroll to position [875, 0]
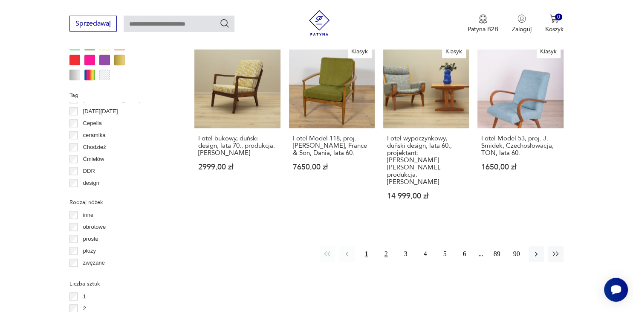
click at [386, 246] on button "2" at bounding box center [386, 253] width 15 height 15
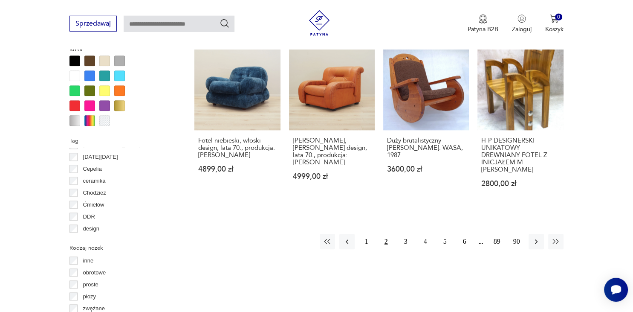
scroll to position [832, 0]
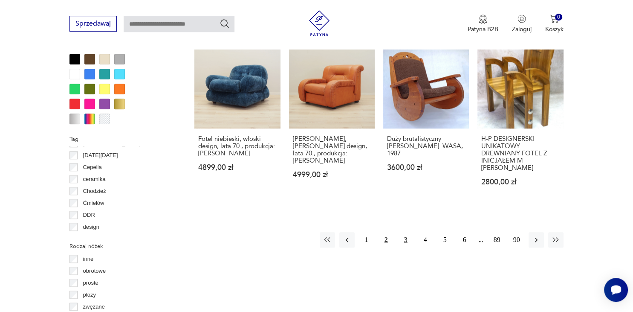
click at [406, 232] on button "3" at bounding box center [405, 239] width 15 height 15
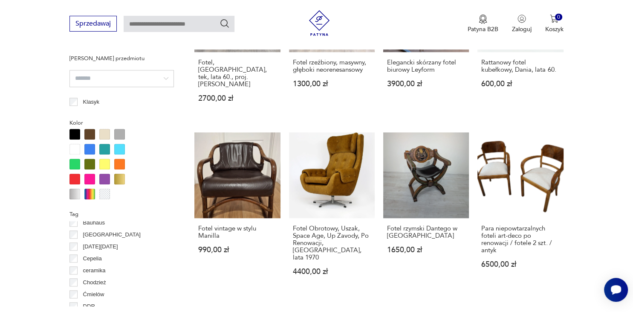
scroll to position [804, 0]
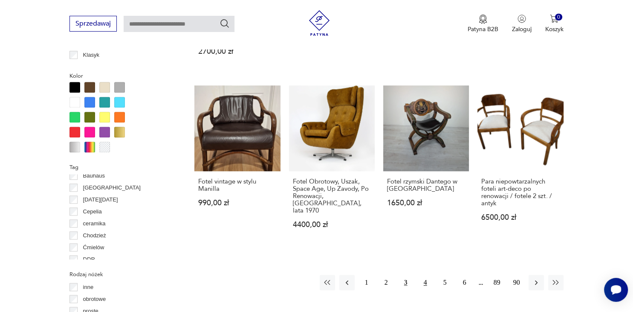
click at [425, 275] on button "4" at bounding box center [425, 282] width 15 height 15
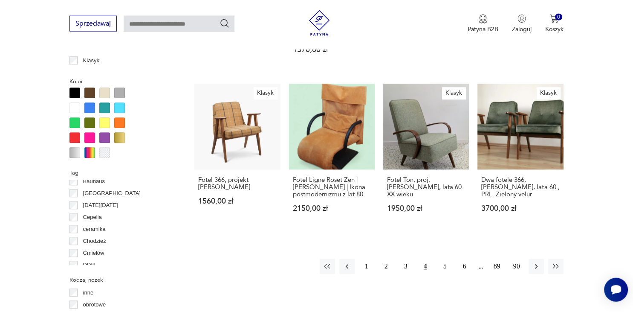
scroll to position [800, 0]
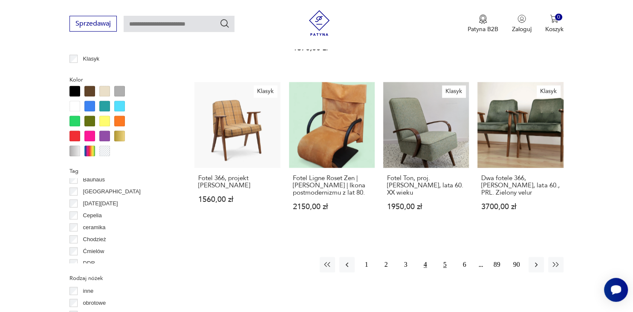
click at [446, 257] on button "5" at bounding box center [444, 264] width 15 height 15
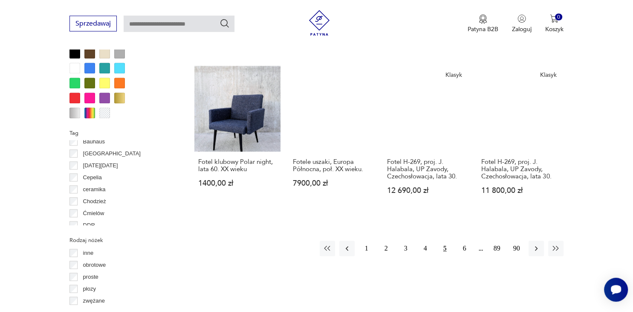
scroll to position [840, 0]
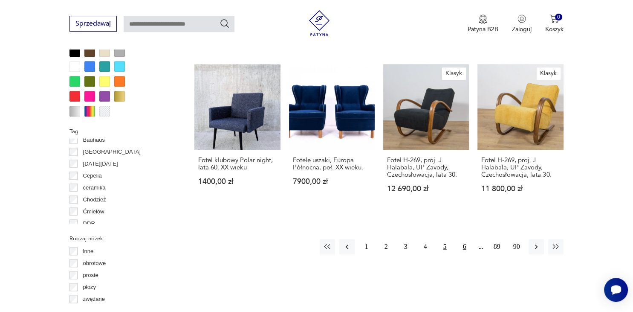
click at [464, 254] on button "6" at bounding box center [464, 246] width 15 height 15
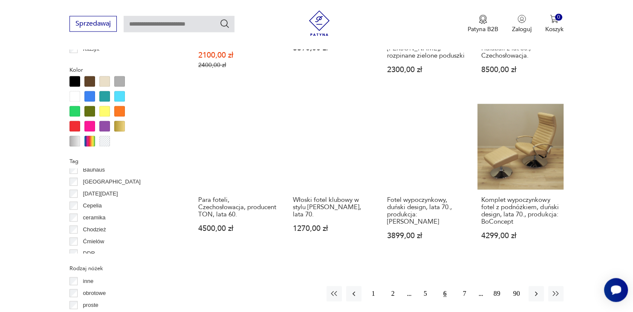
scroll to position [811, 0]
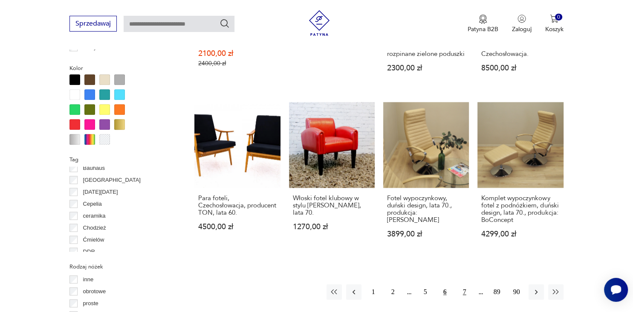
click at [463, 284] on button "7" at bounding box center [464, 291] width 15 height 15
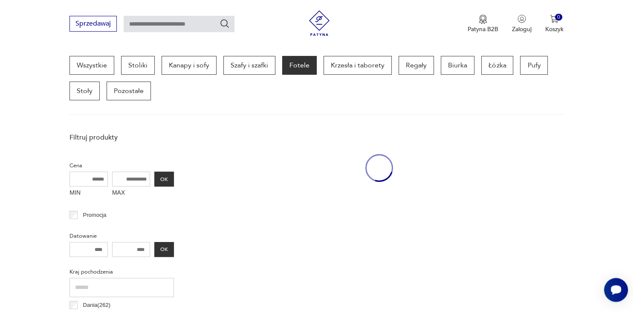
scroll to position [226, 0]
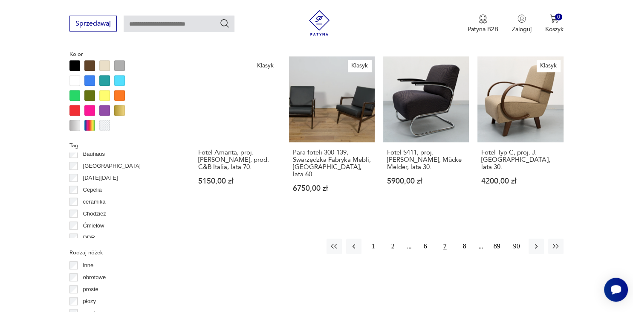
scroll to position [834, 0]
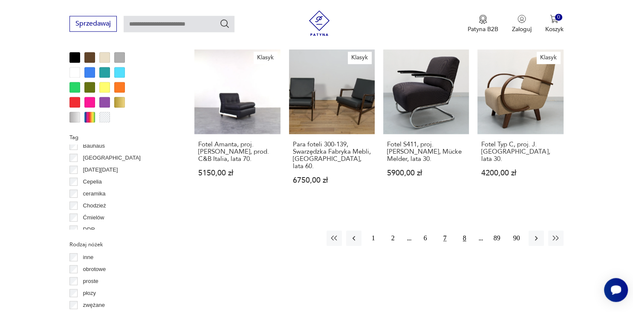
click at [466, 230] on button "8" at bounding box center [464, 237] width 15 height 15
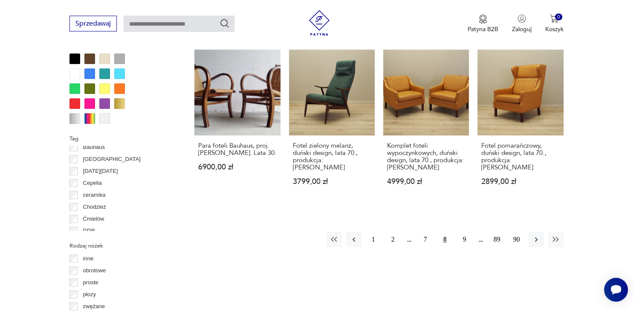
scroll to position [834, 0]
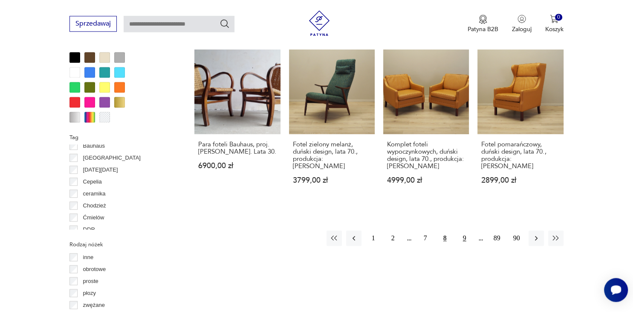
click at [466, 230] on button "9" at bounding box center [464, 237] width 15 height 15
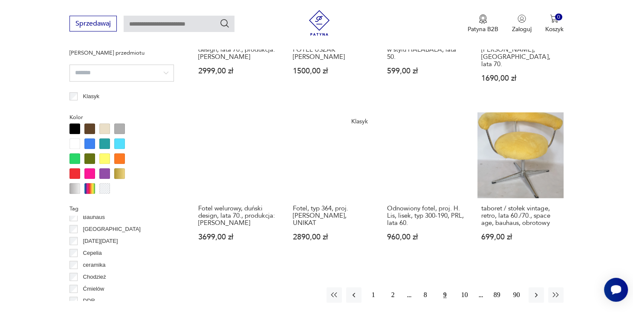
scroll to position [766, 0]
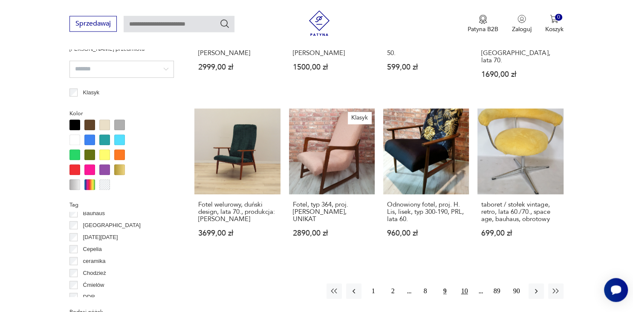
click at [466, 283] on button "10" at bounding box center [464, 290] width 15 height 15
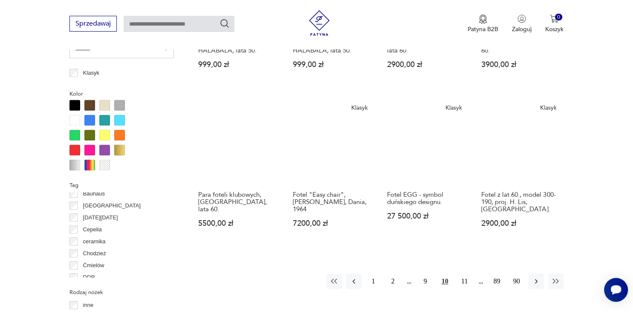
scroll to position [789, 0]
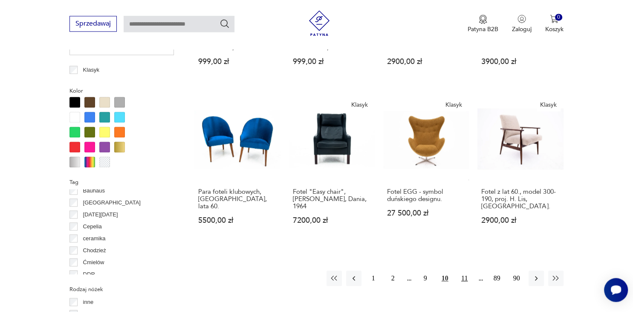
click at [465, 270] on button "11" at bounding box center [464, 277] width 15 height 15
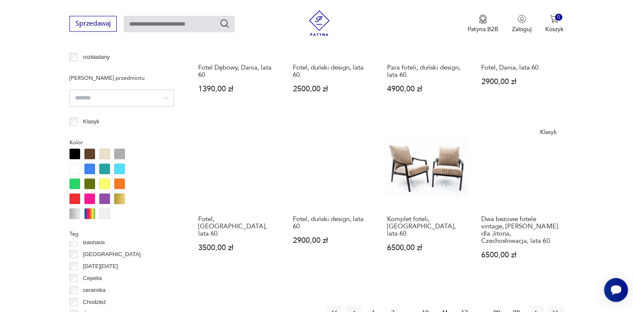
scroll to position [744, 0]
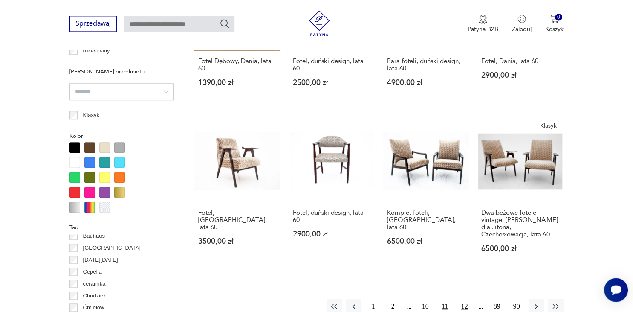
click at [466, 298] on button "12" at bounding box center [464, 305] width 15 height 15
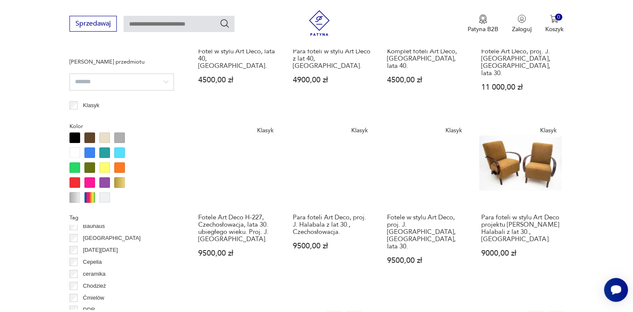
scroll to position [834, 0]
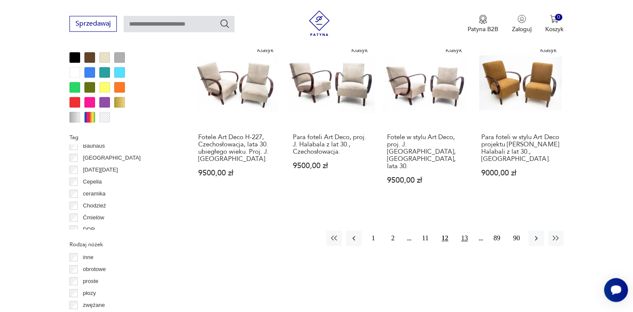
click at [463, 230] on button "13" at bounding box center [464, 237] width 15 height 15
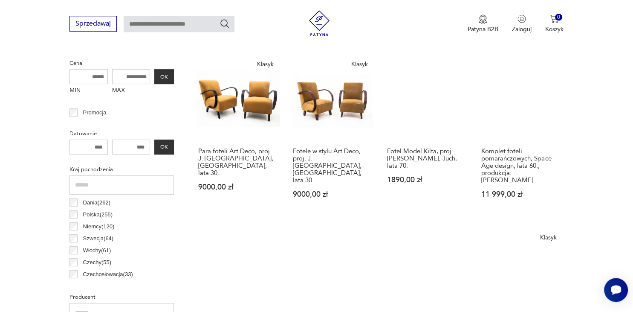
scroll to position [316, 0]
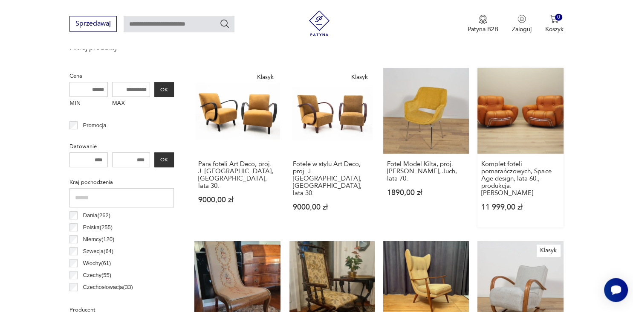
click at [502, 119] on link "Komplet foteli pomarańczowych, Space Age design, lata 60., produkcja: Włochy 11…" at bounding box center [521, 147] width 86 height 159
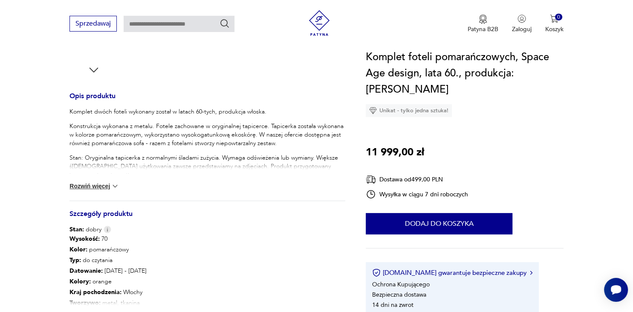
scroll to position [315, 0]
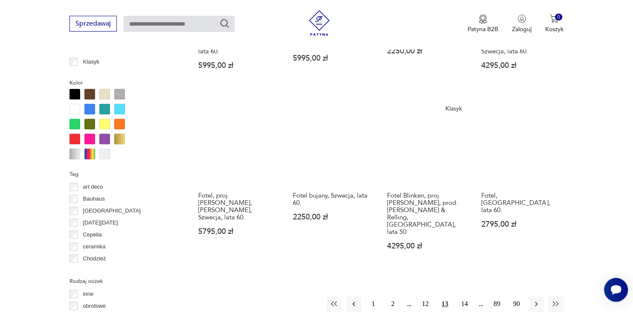
scroll to position [834, 0]
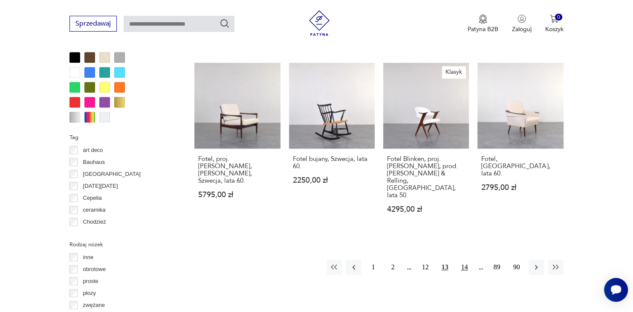
click at [465, 259] on button "14" at bounding box center [464, 266] width 15 height 15
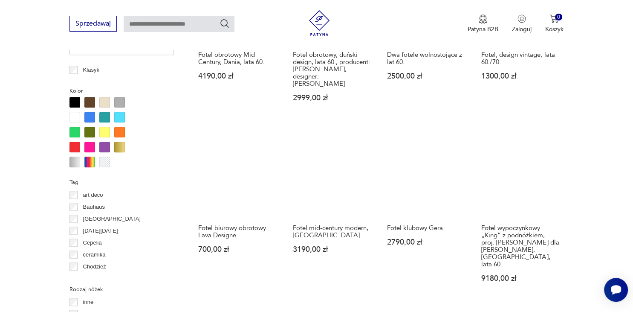
scroll to position [811, 0]
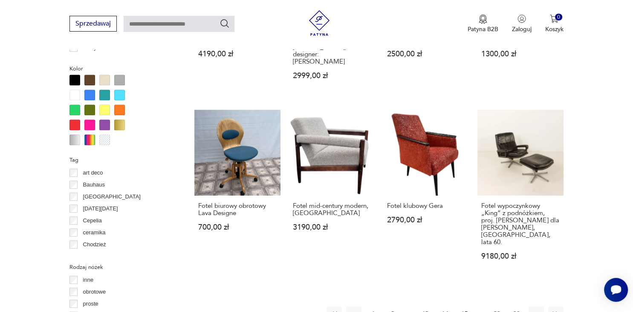
click at [466, 306] on button "15" at bounding box center [464, 313] width 15 height 15
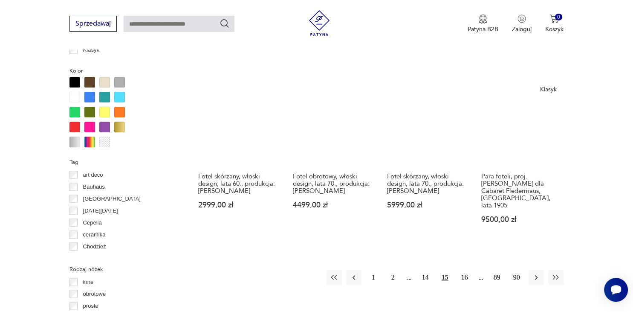
scroll to position [811, 0]
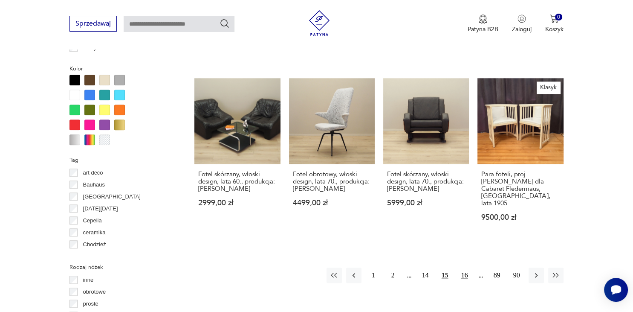
click at [466, 267] on button "16" at bounding box center [464, 274] width 15 height 15
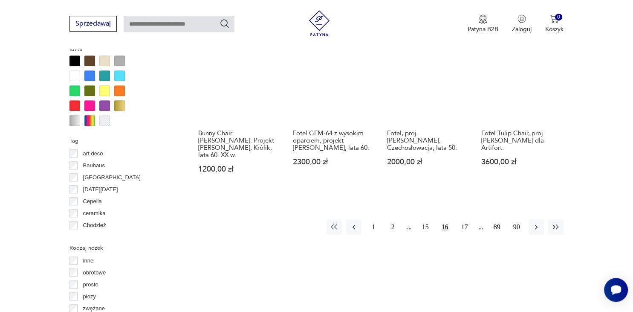
scroll to position [834, 0]
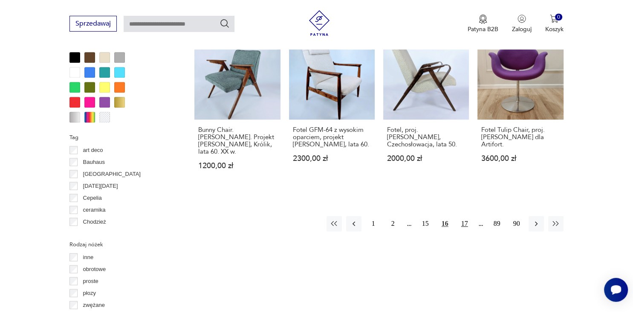
click at [466, 216] on button "17" at bounding box center [464, 223] width 15 height 15
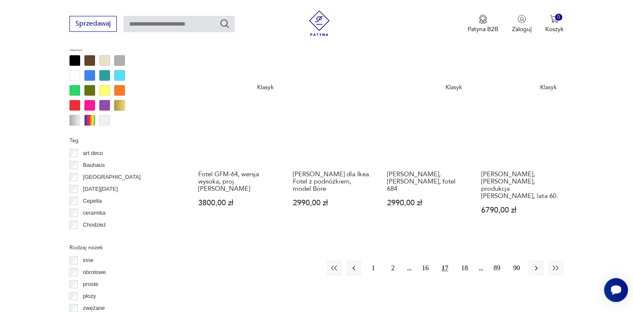
scroll to position [834, 0]
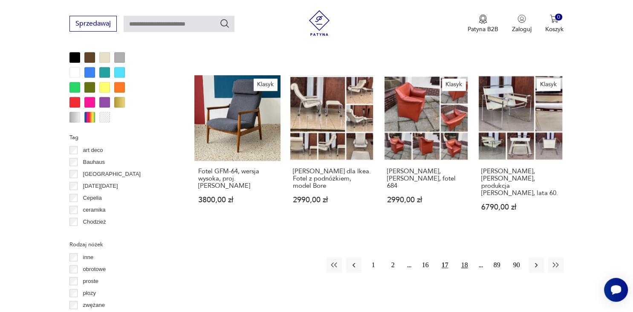
click at [464, 257] on button "18" at bounding box center [464, 264] width 15 height 15
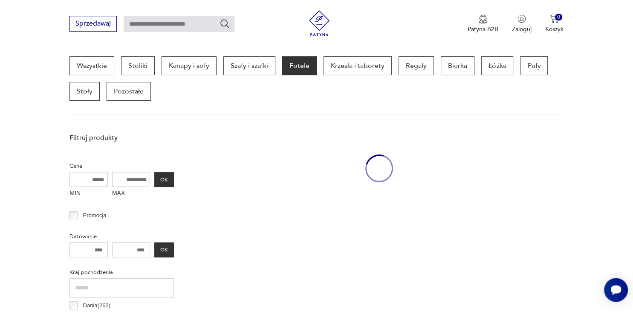
scroll to position [226, 0]
